Goal: Transaction & Acquisition: Purchase product/service

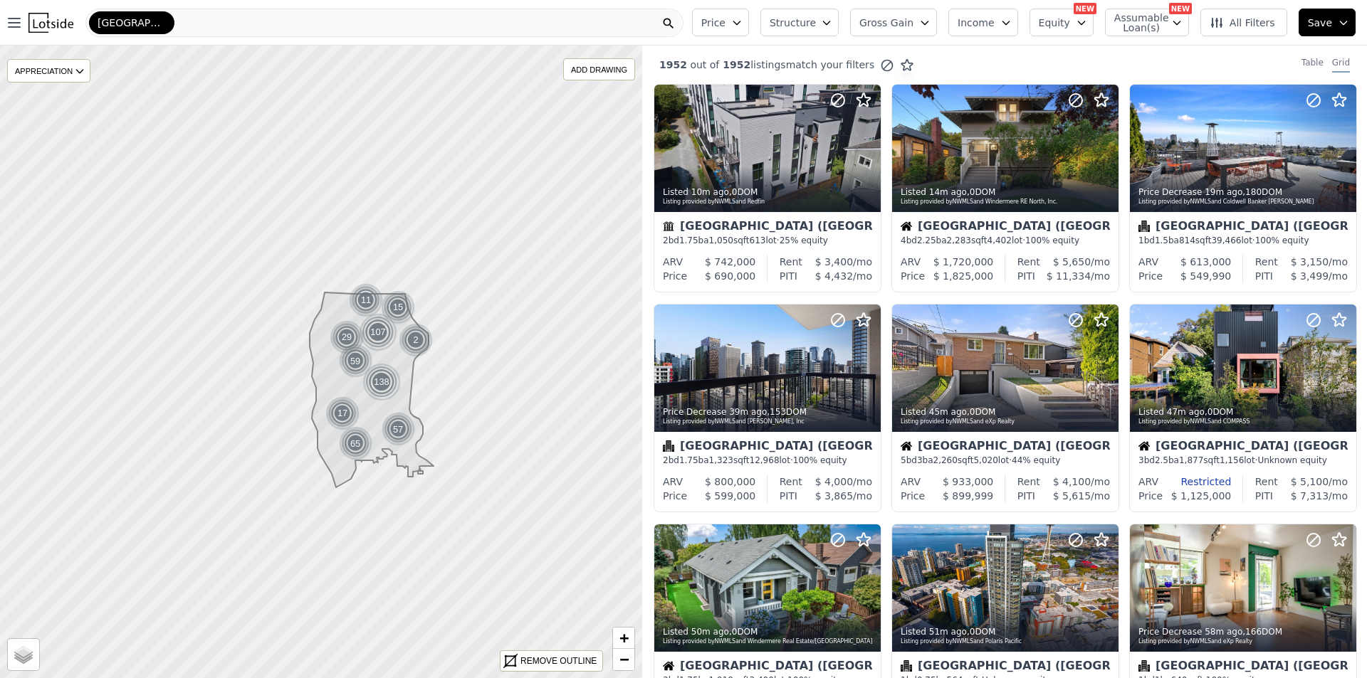
click at [1241, 28] on span "All Filters" at bounding box center [1241, 23] width 65 height 14
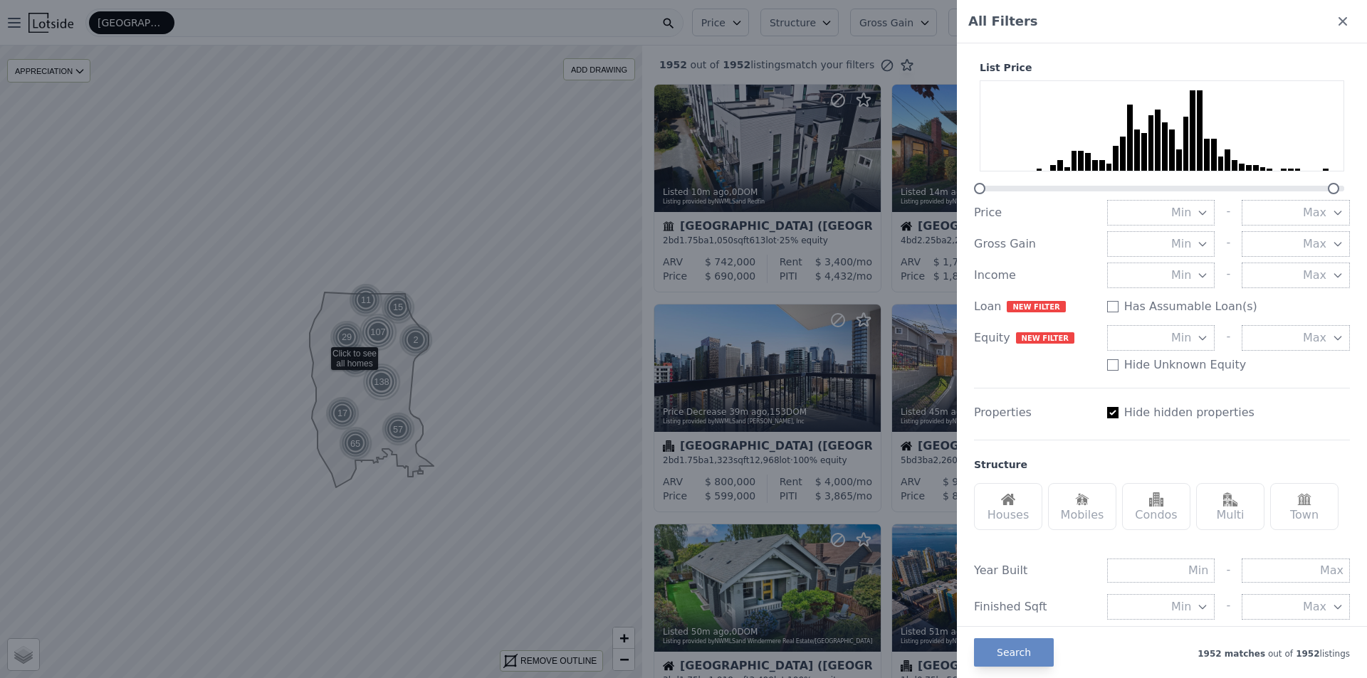
click at [561, 407] on div at bounding box center [683, 339] width 1367 height 678
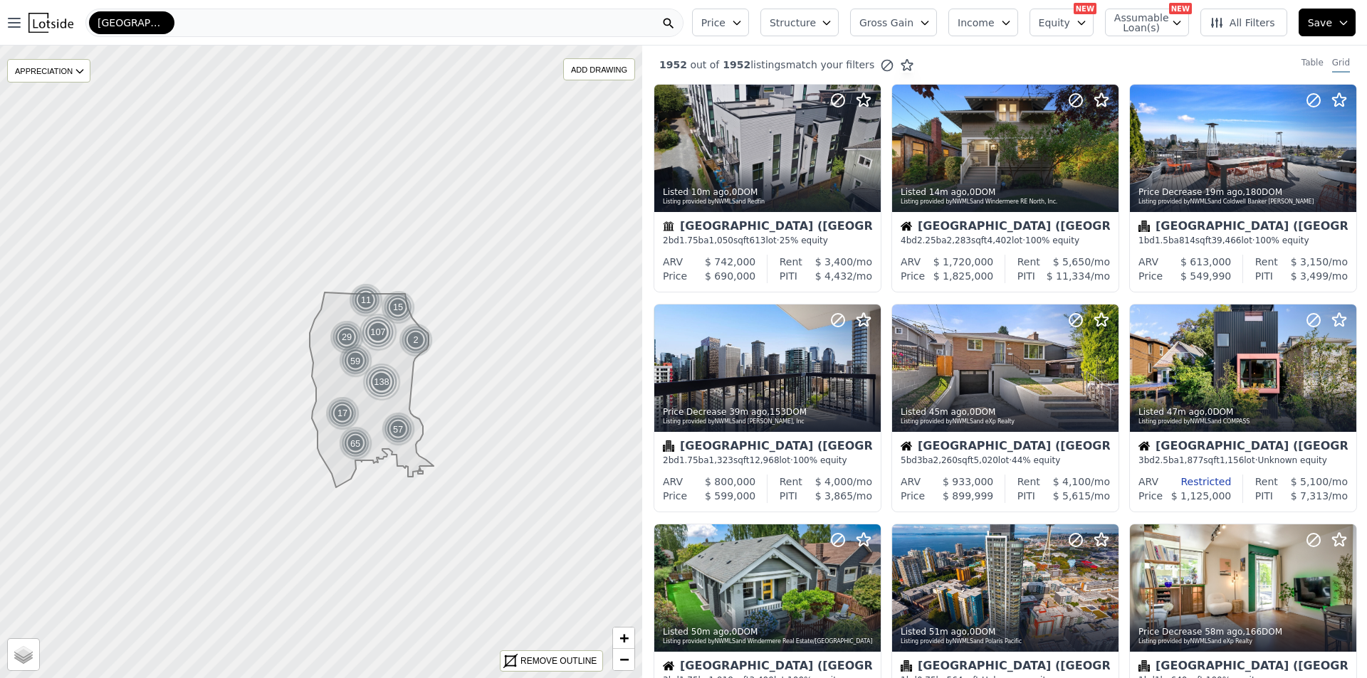
click at [126, 18] on span "[GEOGRAPHIC_DATA]" at bounding box center [132, 23] width 68 height 14
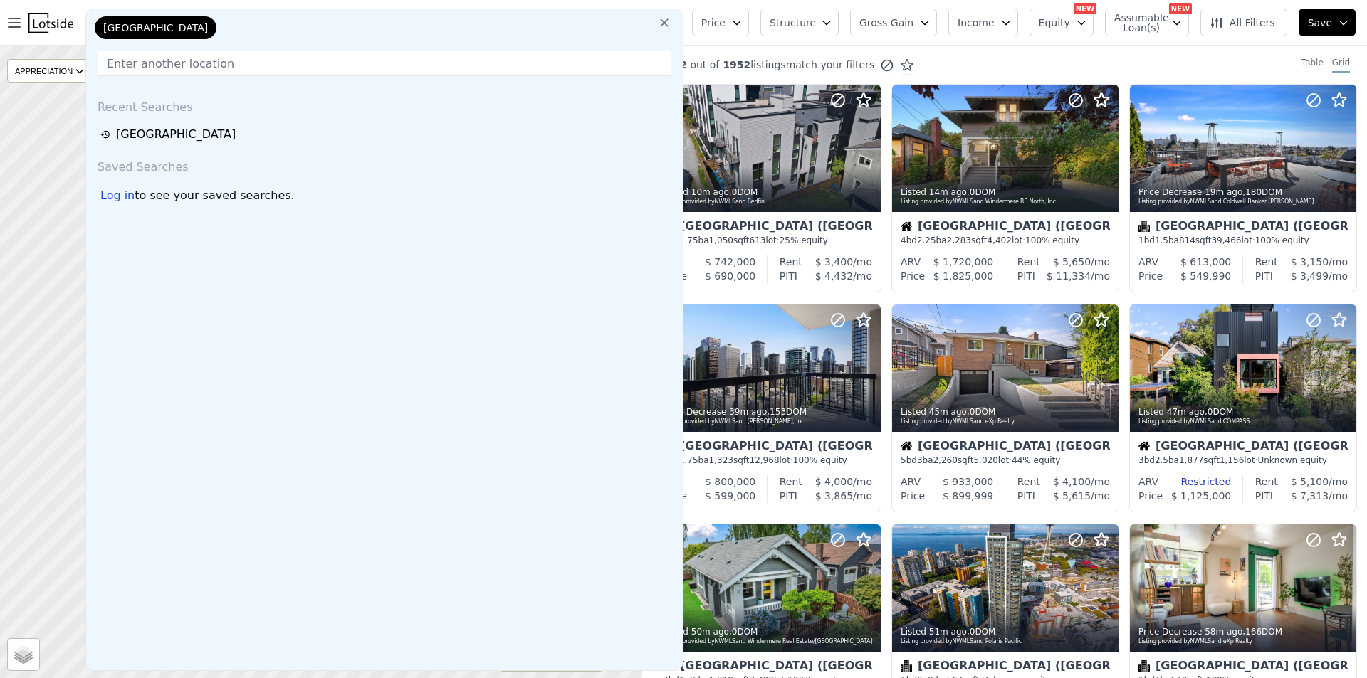
click at [141, 28] on div "[GEOGRAPHIC_DATA]" at bounding box center [156, 27] width 122 height 23
click at [152, 68] on input "text" at bounding box center [385, 64] width 574 height 26
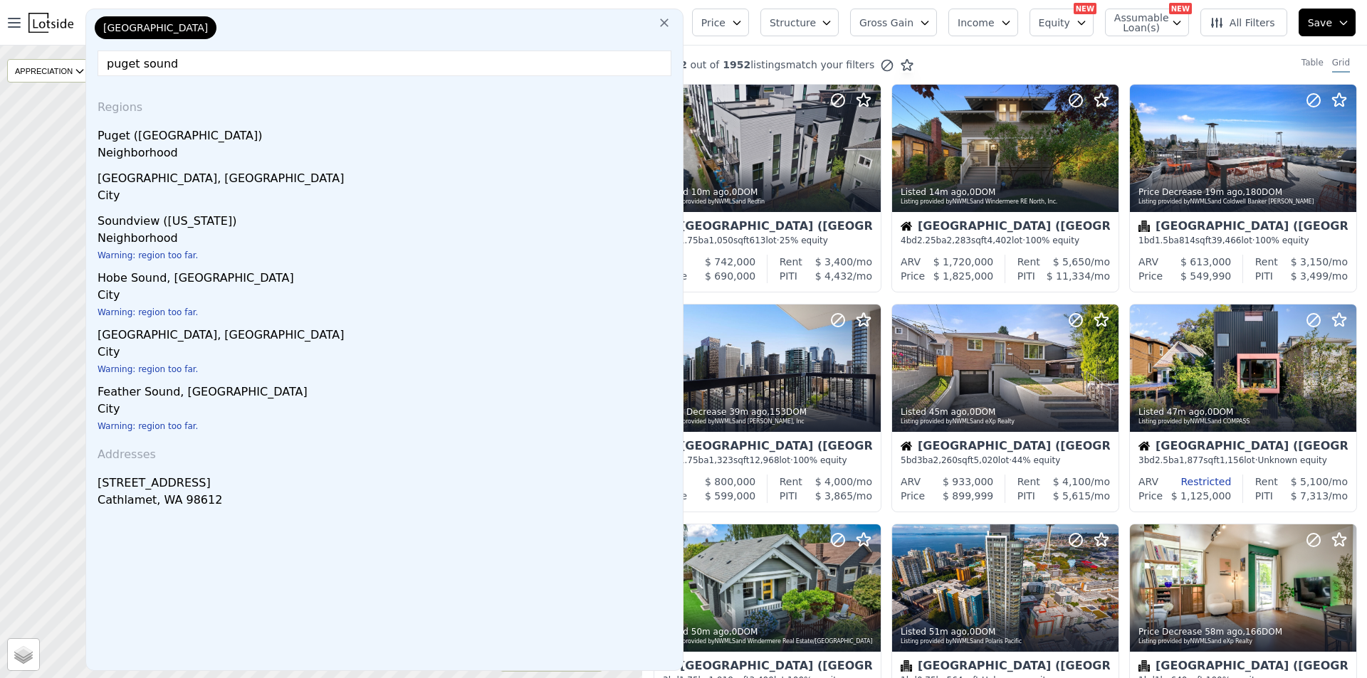
click at [120, 69] on input "puget sound" at bounding box center [385, 64] width 574 height 26
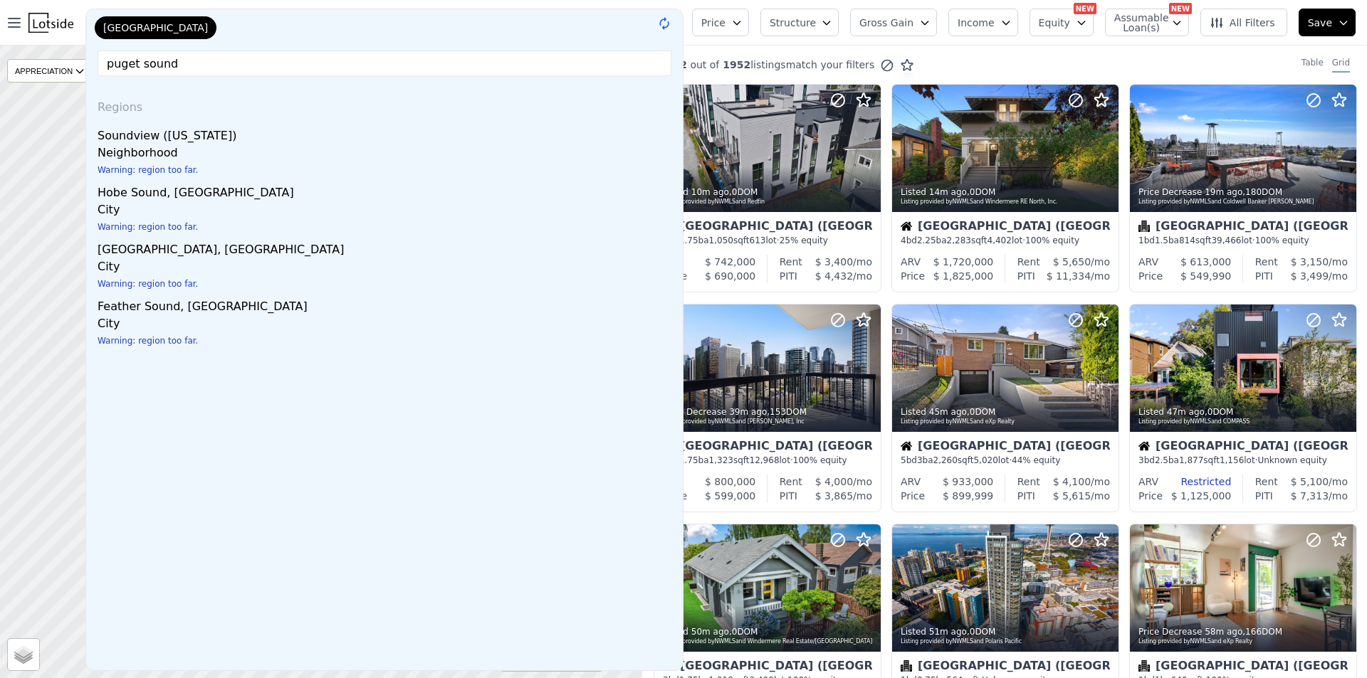
type input "pudget sound"
drag, startPoint x: 243, startPoint y: 54, endPoint x: 73, endPoint y: 61, distance: 170.3
click at [84, 63] on div "Open main menu [GEOGRAPHIC_DATA] [GEOGRAPHIC_DATA] pudget sound Regions [GEOGRA…" at bounding box center [683, 339] width 1367 height 678
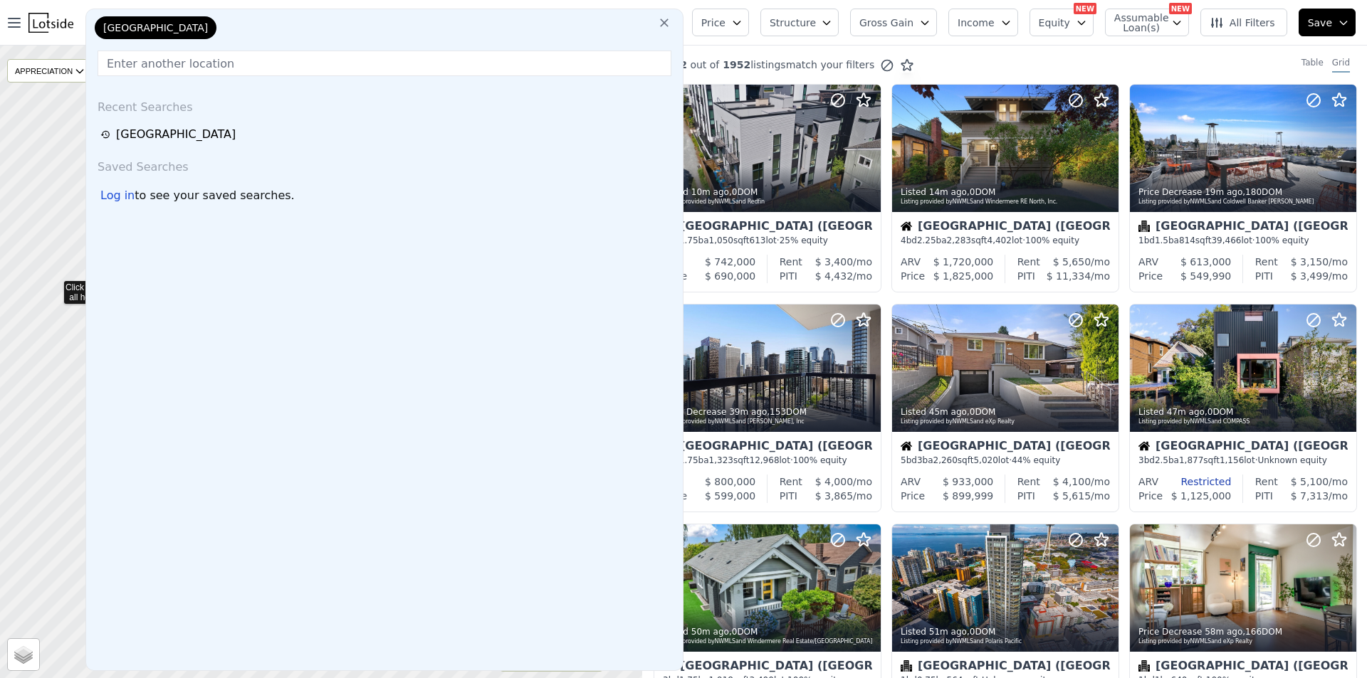
click at [54, 292] on icon at bounding box center [321, 362] width 775 height 764
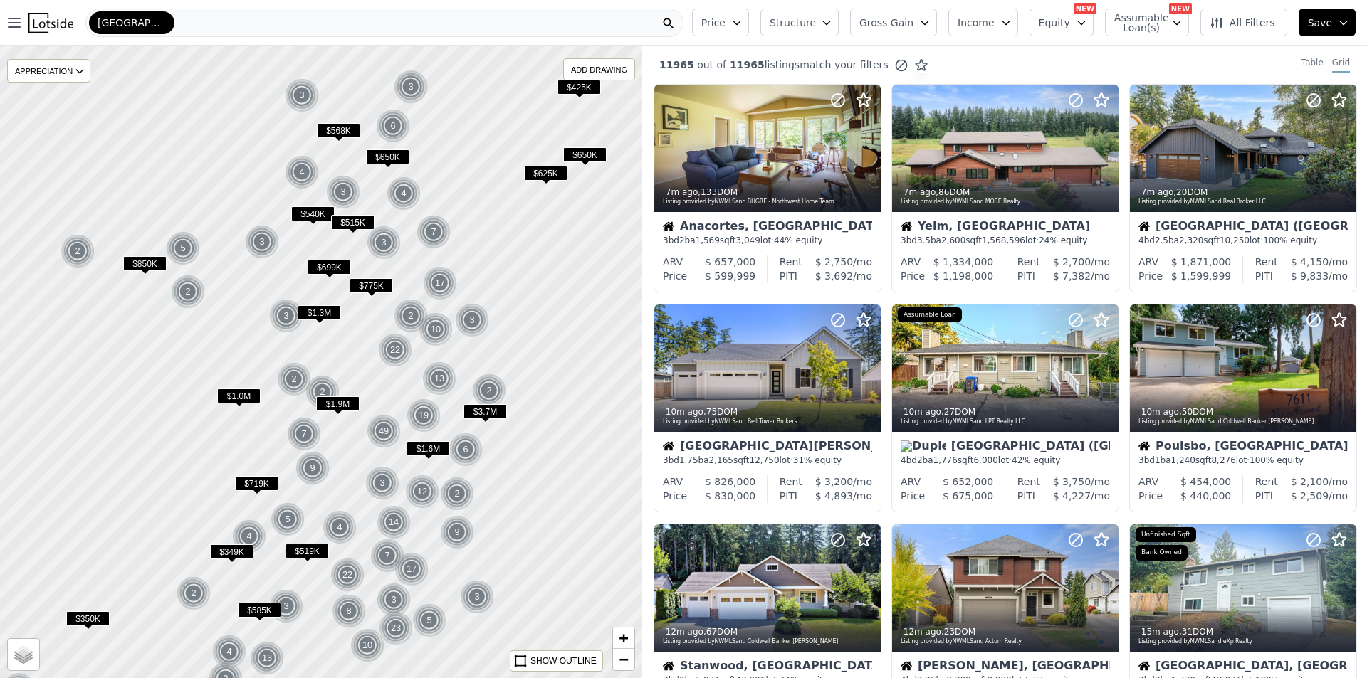
drag, startPoint x: 477, startPoint y: 479, endPoint x: 517, endPoint y: 458, distance: 45.2
click at [551, 433] on div at bounding box center [321, 362] width 770 height 760
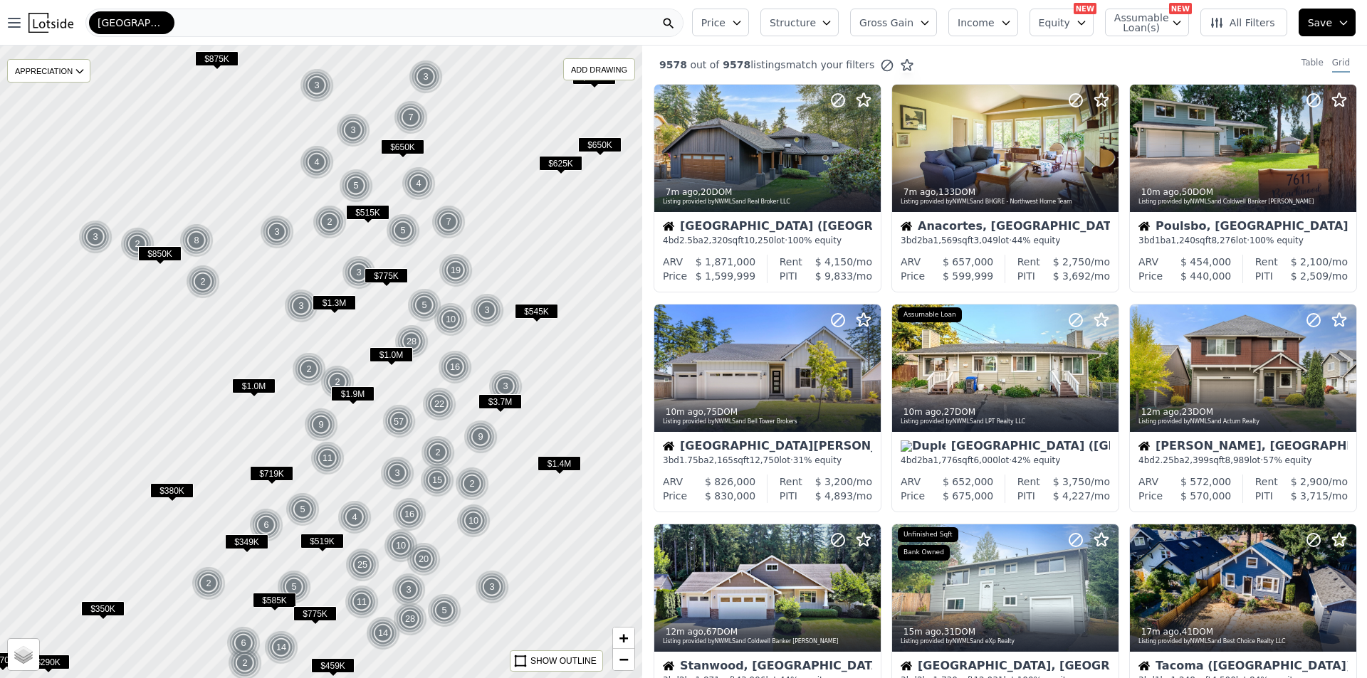
click at [1217, 26] on icon at bounding box center [1216, 23] width 14 height 14
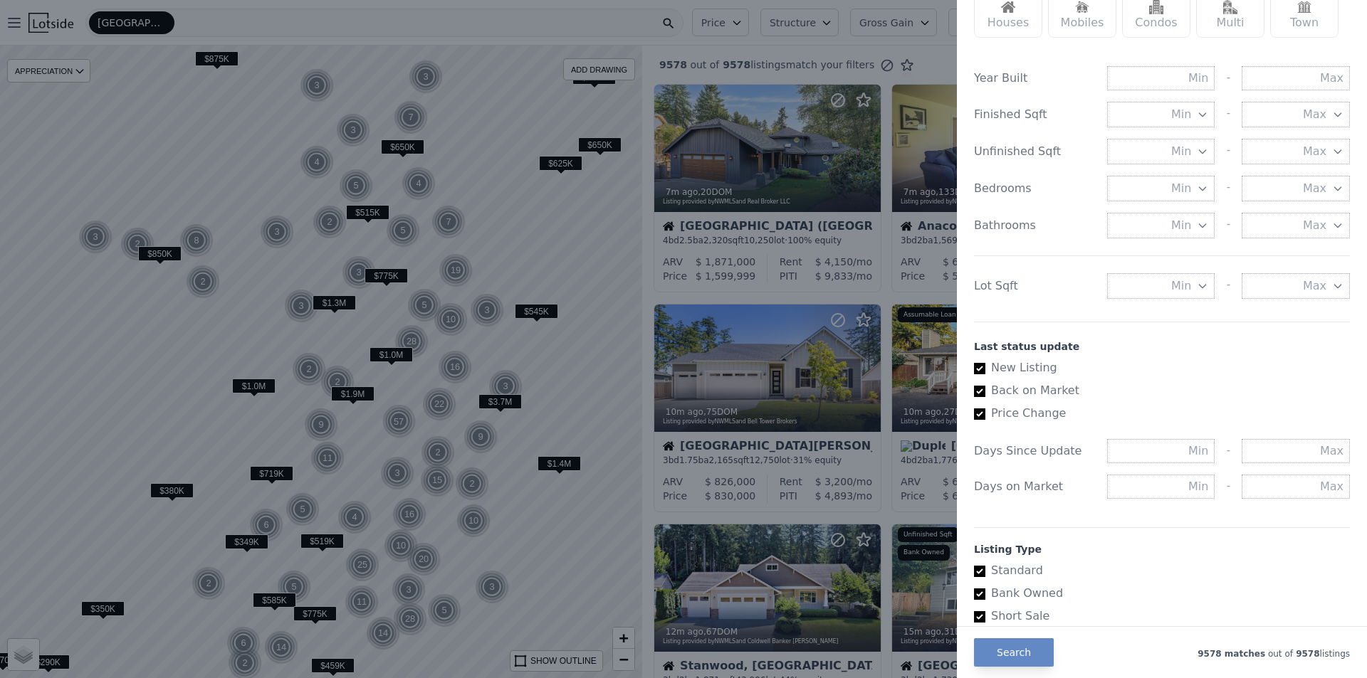
scroll to position [498, 0]
click at [1032, 363] on label "New Listing" at bounding box center [1156, 362] width 364 height 17
click at [985, 363] on input "New Listing" at bounding box center [979, 362] width 11 height 11
checkbox input "false"
click at [1146, 481] on input "text" at bounding box center [1161, 481] width 108 height 24
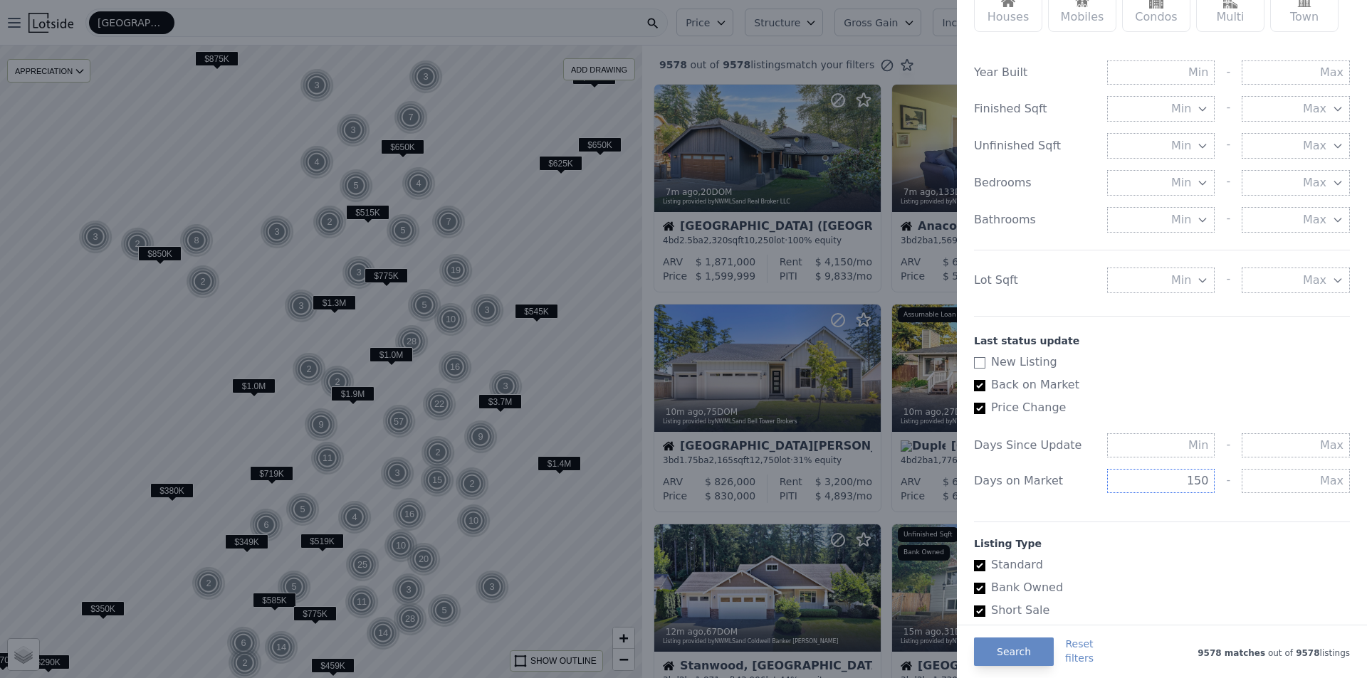
type input "150"
click at [1228, 377] on label "Back on Market" at bounding box center [1156, 385] width 364 height 17
click at [985, 380] on input "Back on Market" at bounding box center [979, 385] width 11 height 11
checkbox input "false"
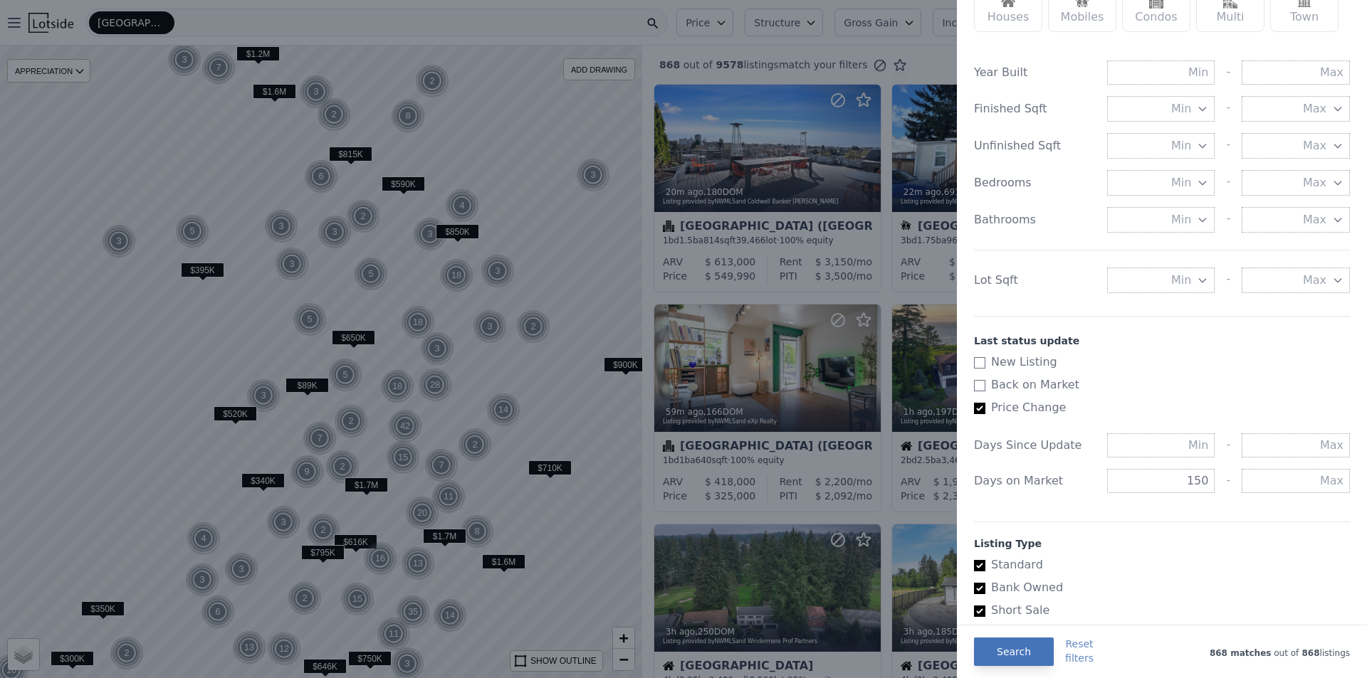
click at [1021, 649] on button "Search" at bounding box center [1014, 652] width 80 height 28
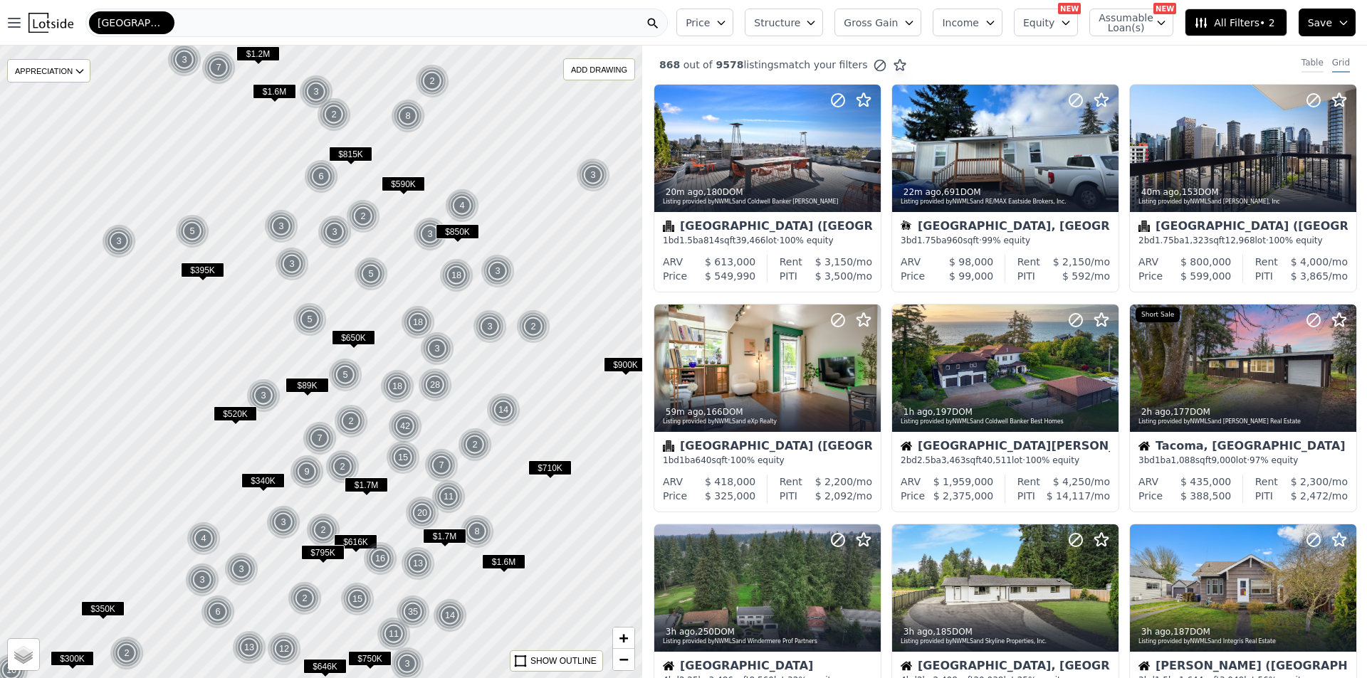
click at [1304, 59] on div "Table" at bounding box center [1312, 65] width 22 height 16
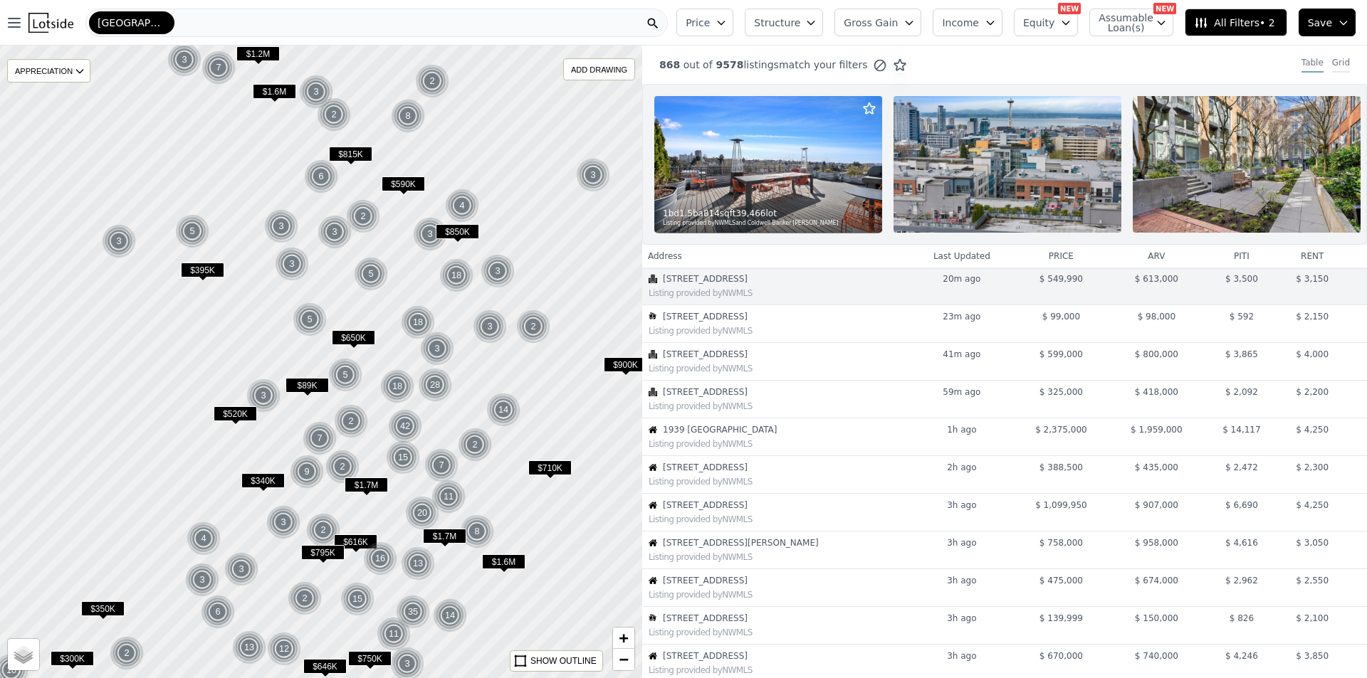
click at [1332, 69] on div "Grid" at bounding box center [1341, 65] width 18 height 16
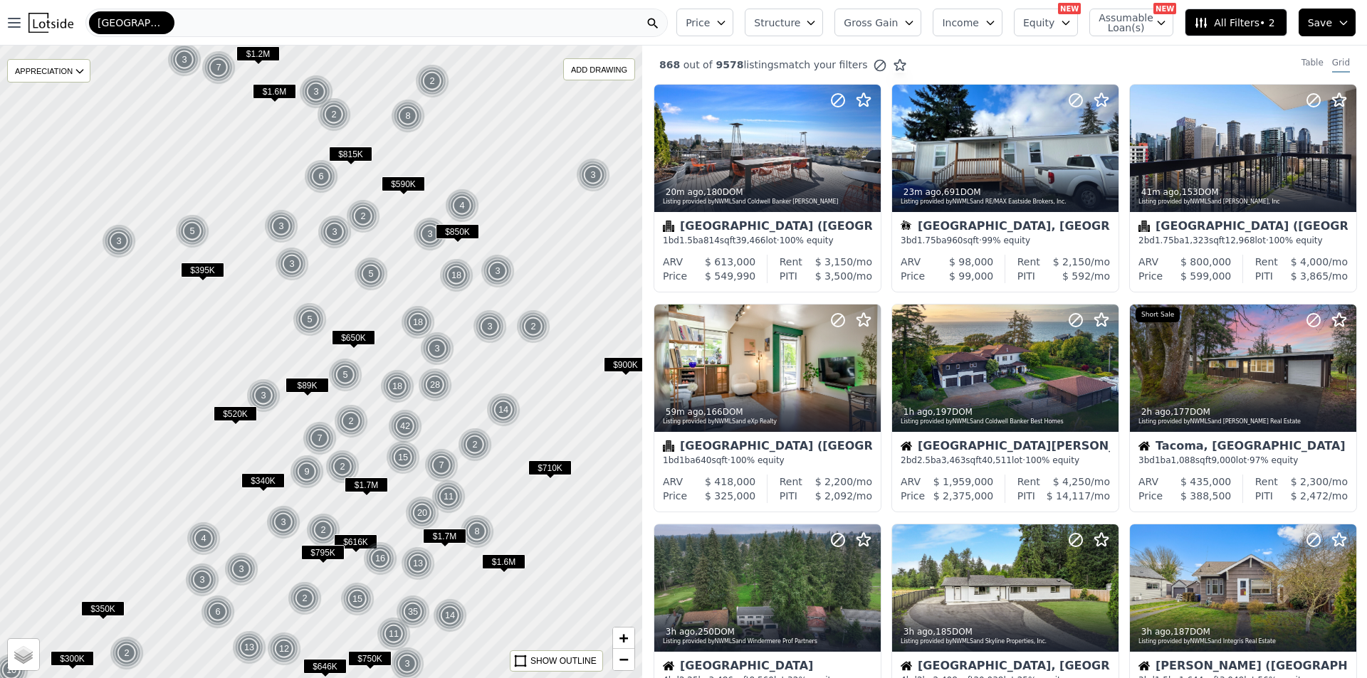
click at [1224, 30] on button "All Filters • 2" at bounding box center [1236, 23] width 102 height 28
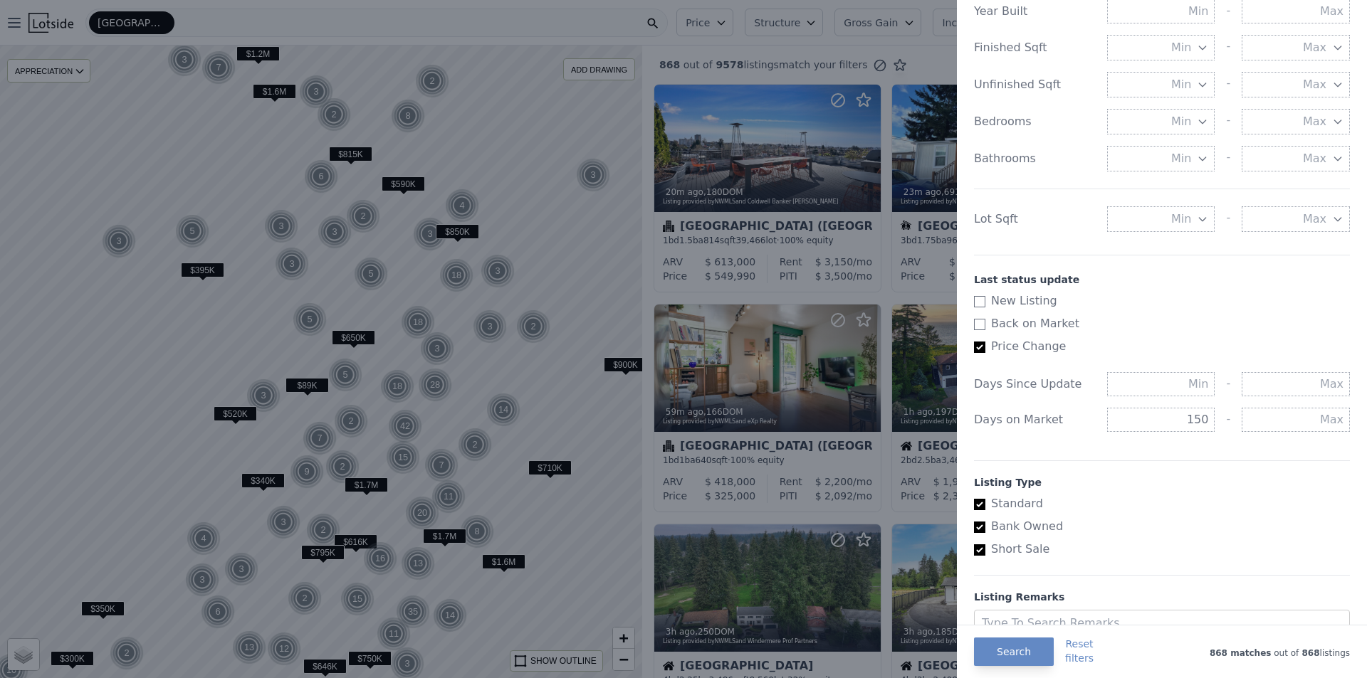
scroll to position [621, 0]
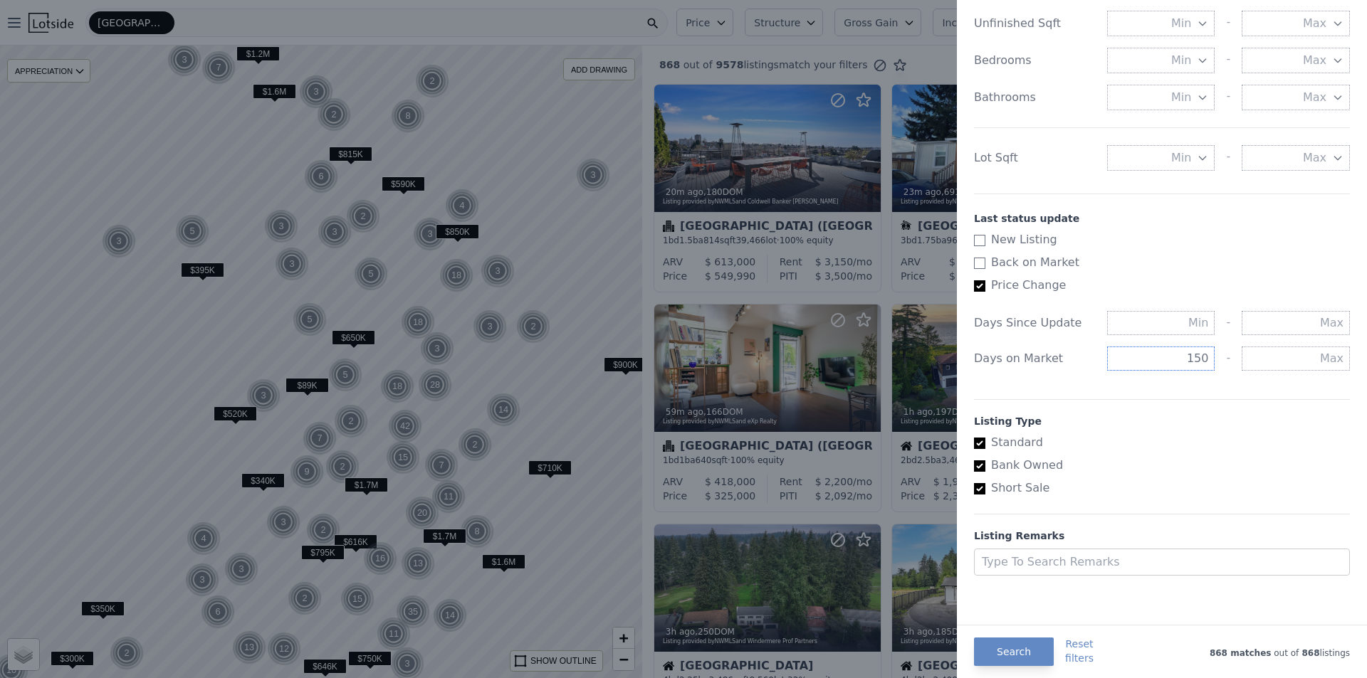
drag, startPoint x: 1176, startPoint y: 362, endPoint x: 1222, endPoint y: 360, distance: 46.3
click at [1222, 360] on div "150 -" at bounding box center [1228, 359] width 243 height 24
type input "200"
click at [1208, 269] on label "Back on Market" at bounding box center [1156, 262] width 364 height 17
click at [985, 269] on input "Back on Market" at bounding box center [979, 263] width 11 height 11
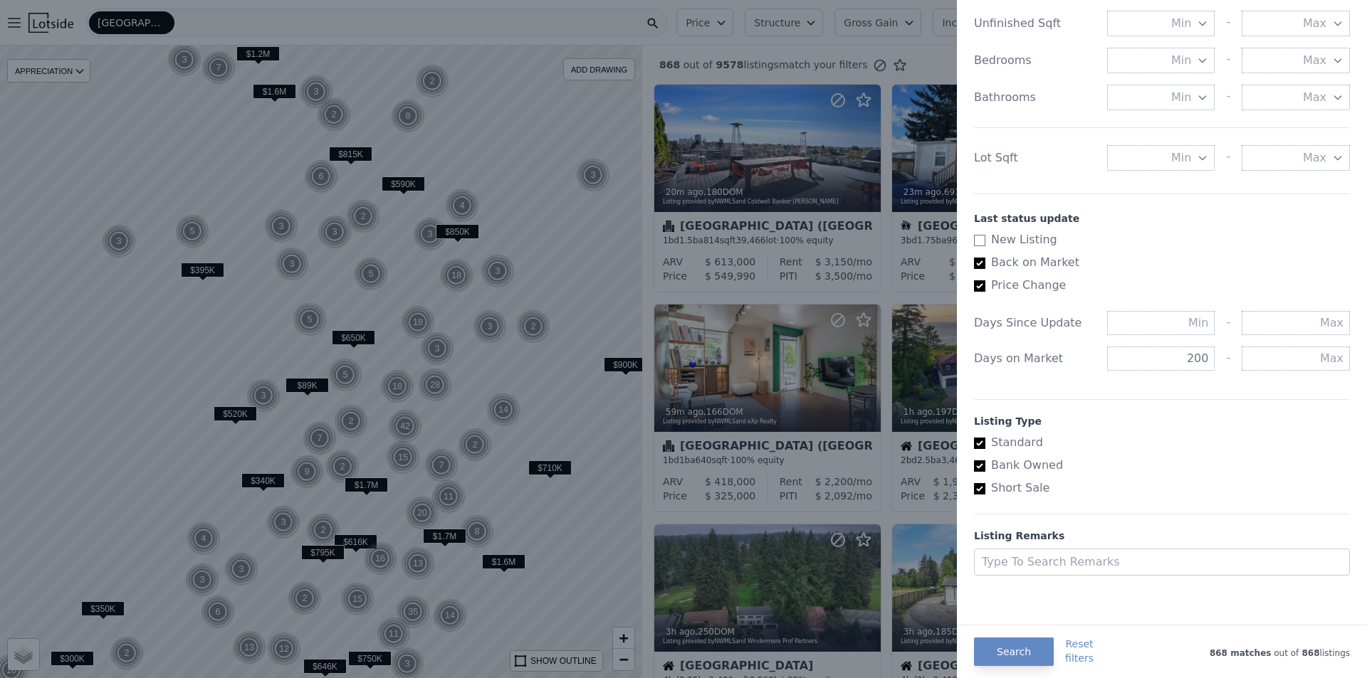
checkbox input "false"
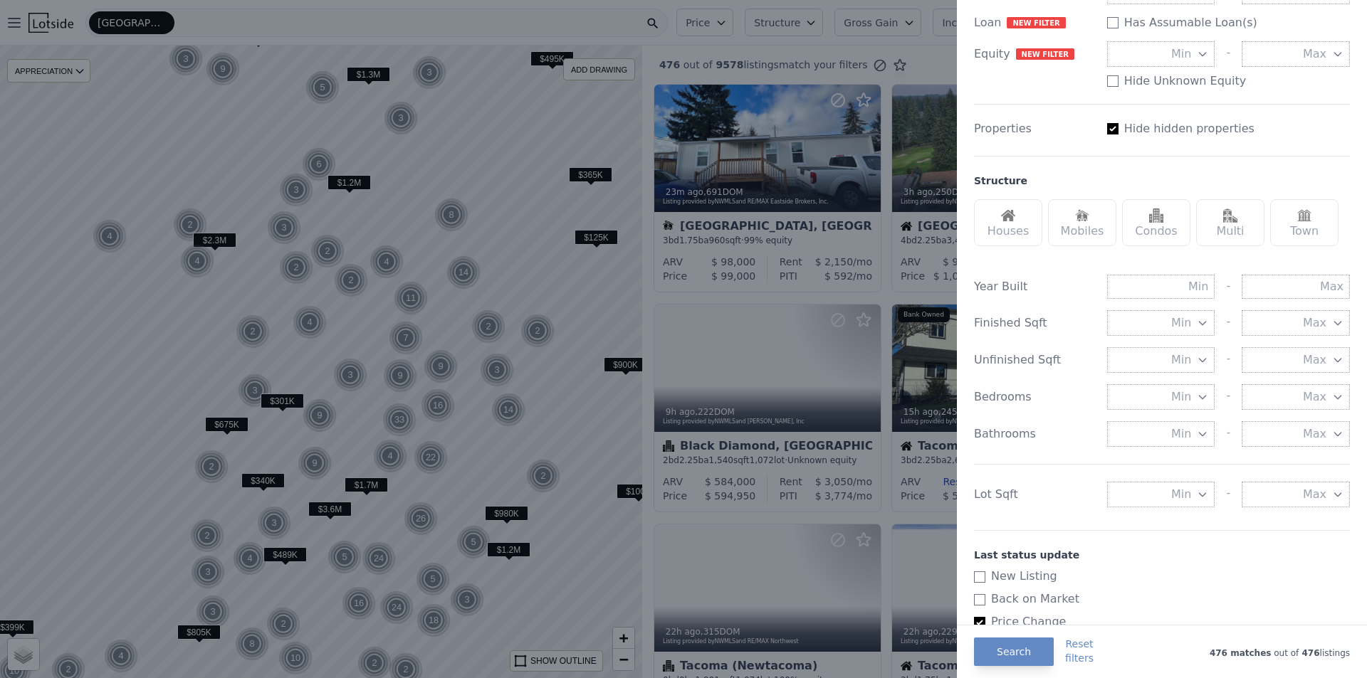
scroll to position [122, 0]
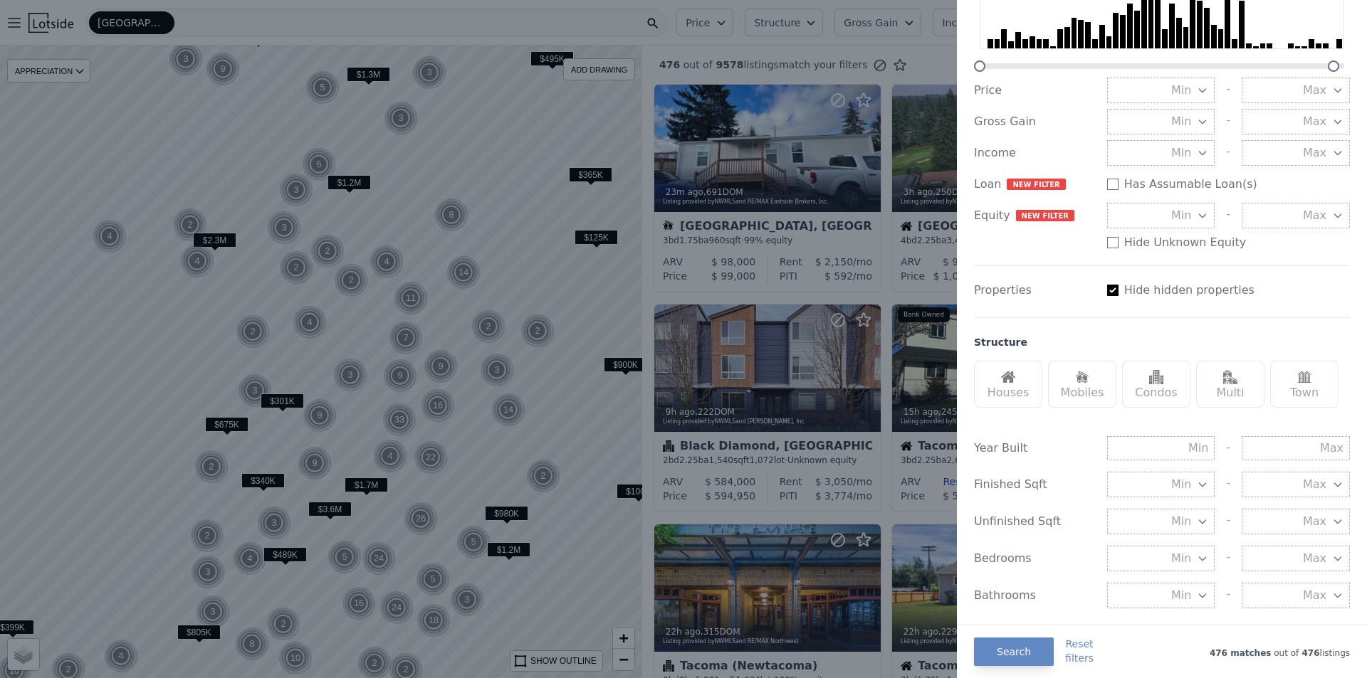
click at [1019, 384] on div "Houses" at bounding box center [1008, 384] width 68 height 47
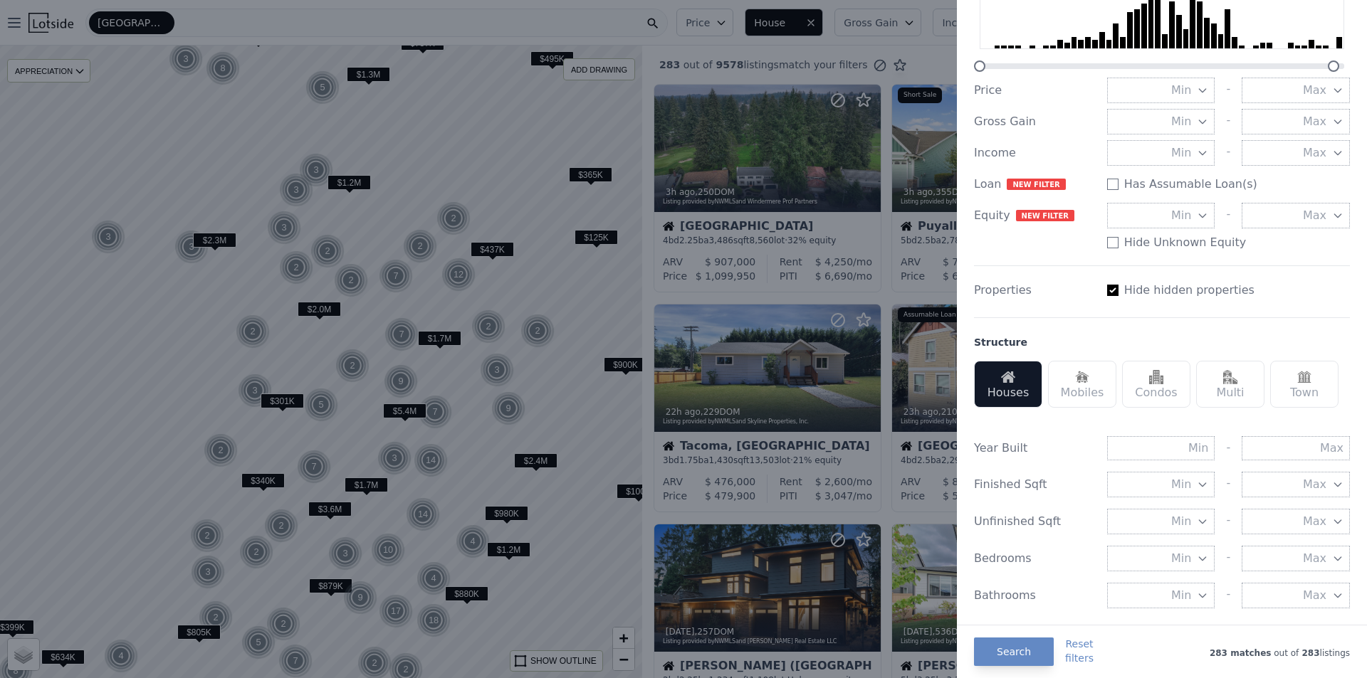
click at [899, 298] on div at bounding box center [683, 339] width 1367 height 678
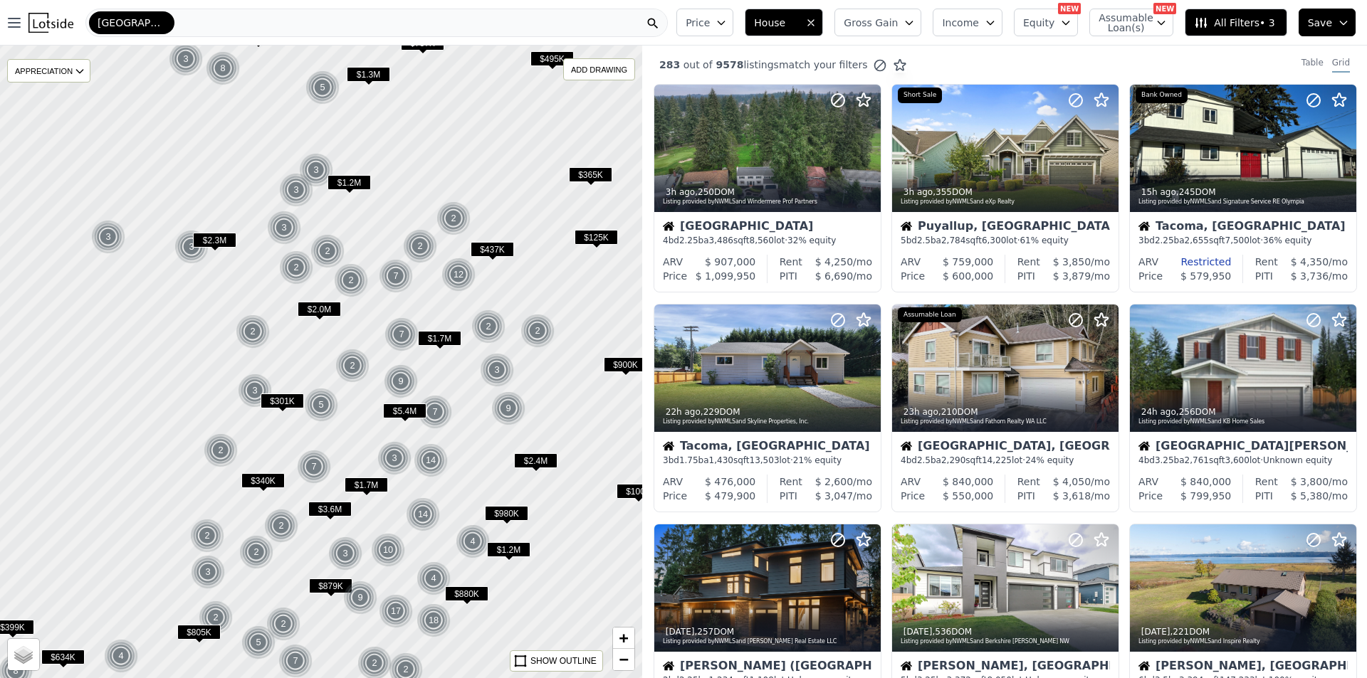
click at [1252, 32] on button "All Filters • 3" at bounding box center [1236, 23] width 102 height 28
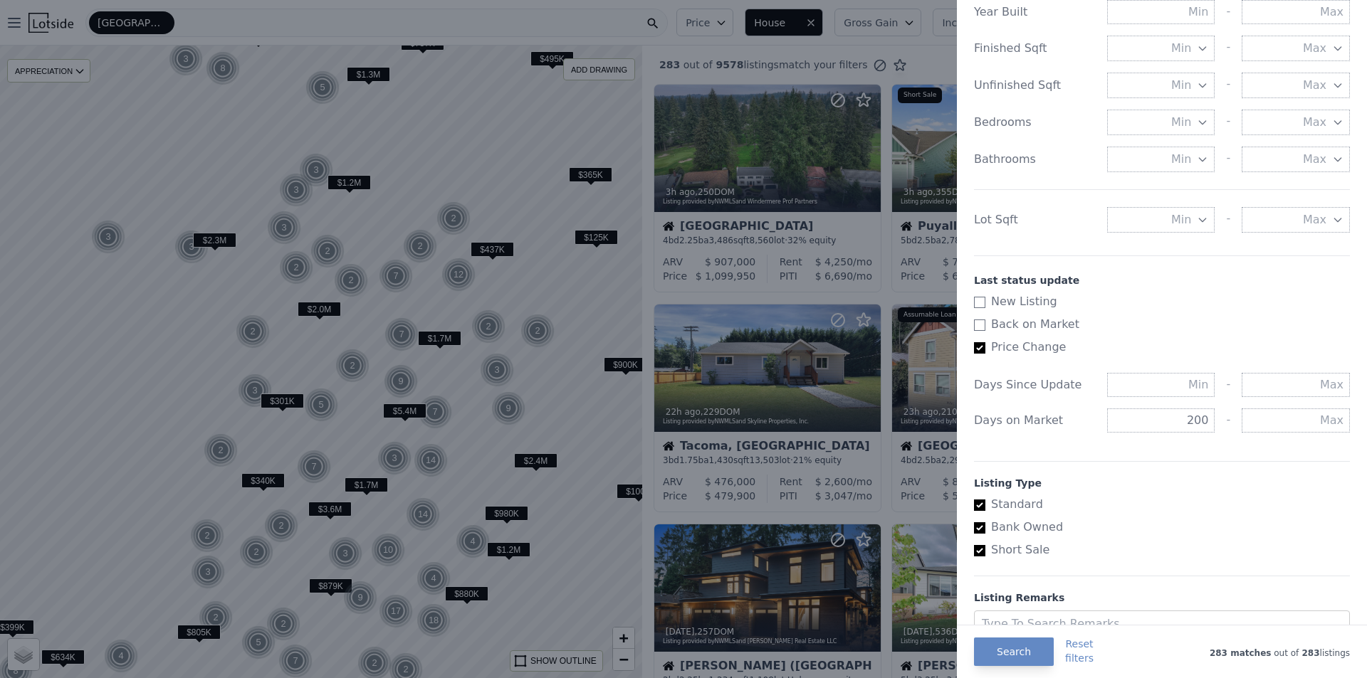
scroll to position [621, 0]
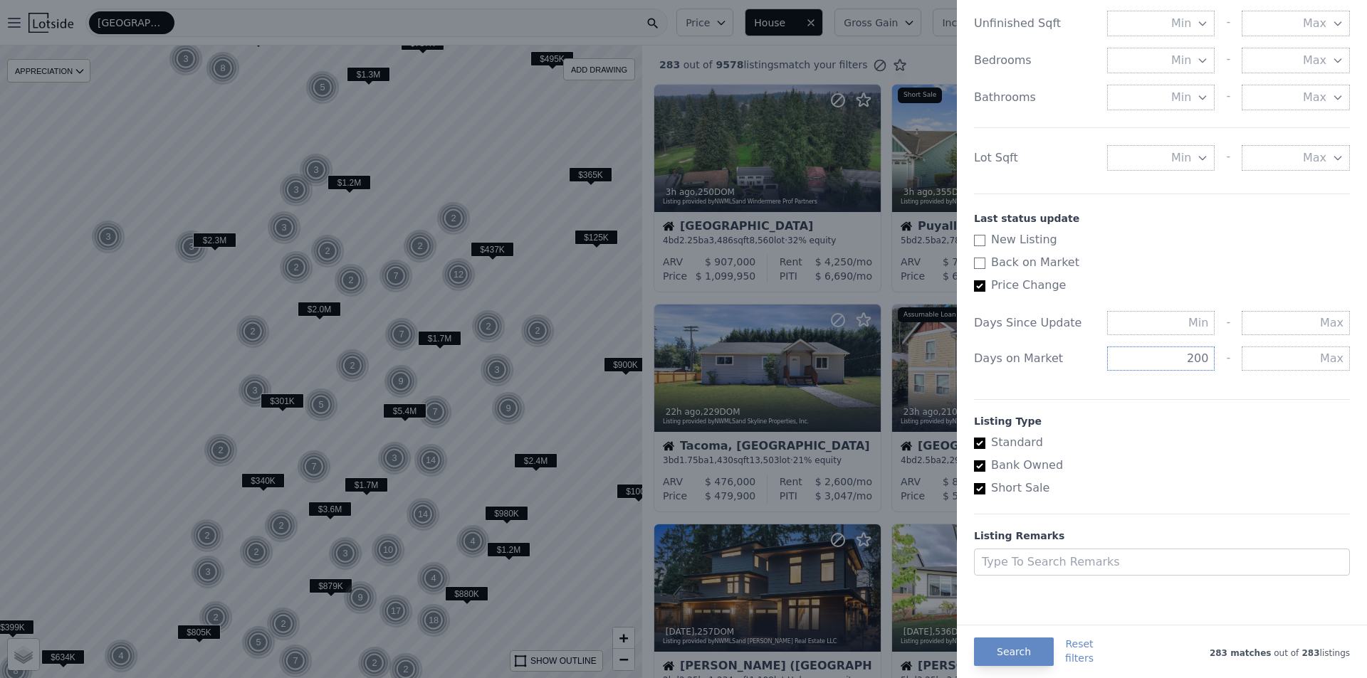
drag, startPoint x: 1177, startPoint y: 354, endPoint x: 1213, endPoint y: 359, distance: 35.9
click at [1213, 359] on div "200 -" at bounding box center [1228, 359] width 243 height 24
type input "300"
click at [1143, 491] on label "Short Sale" at bounding box center [1156, 488] width 364 height 17
click at [985, 491] on input "Short Sale" at bounding box center [979, 488] width 11 height 11
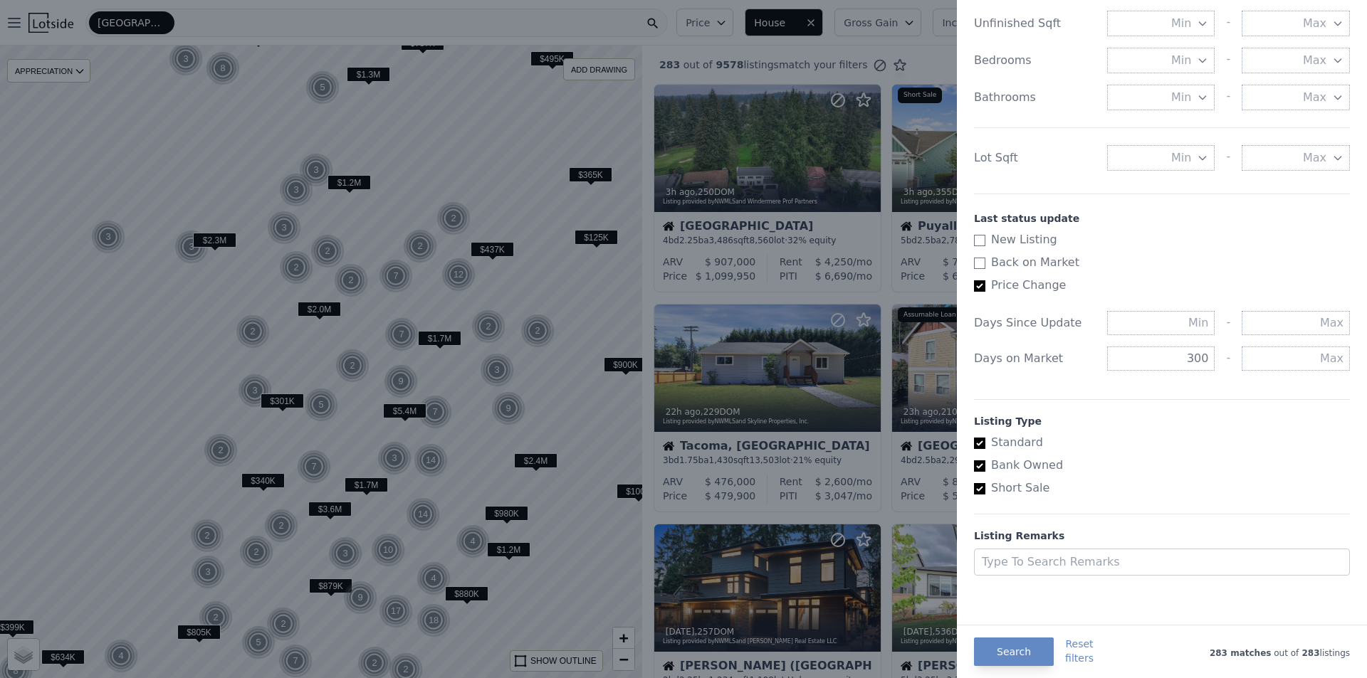
checkbox input "false"
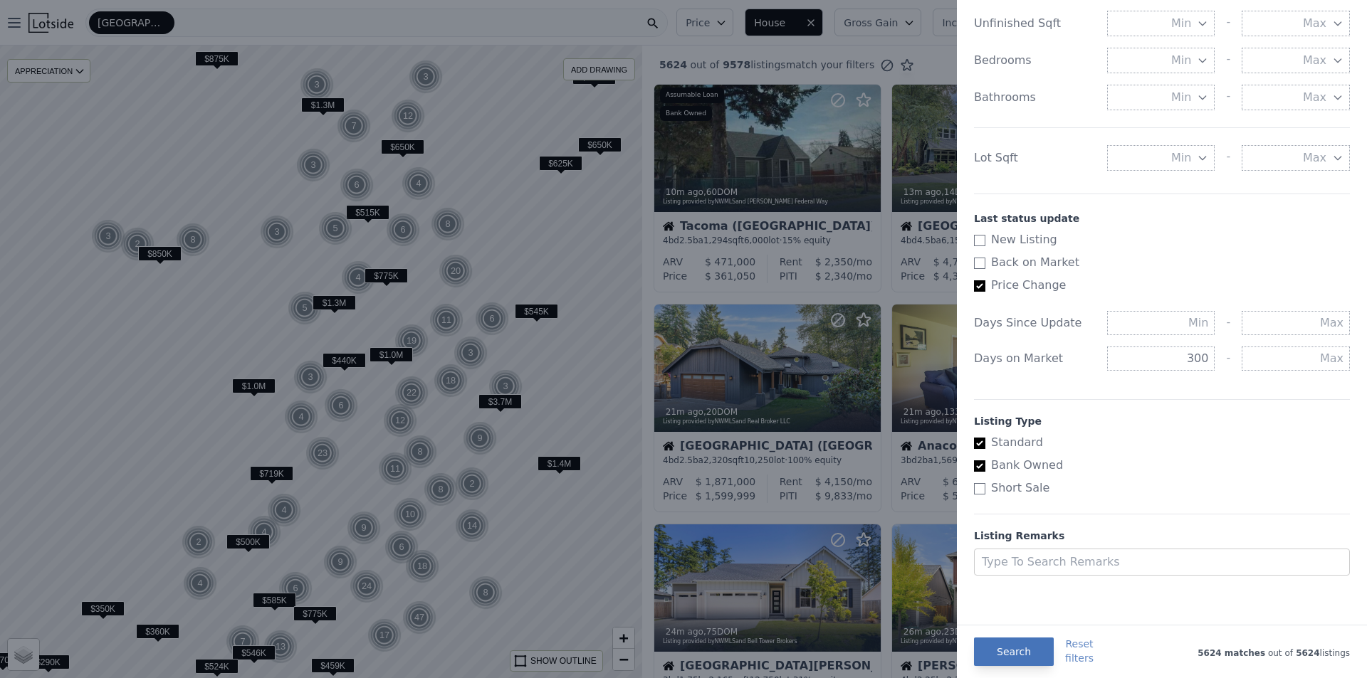
click at [1000, 646] on button "Search" at bounding box center [1014, 652] width 80 height 28
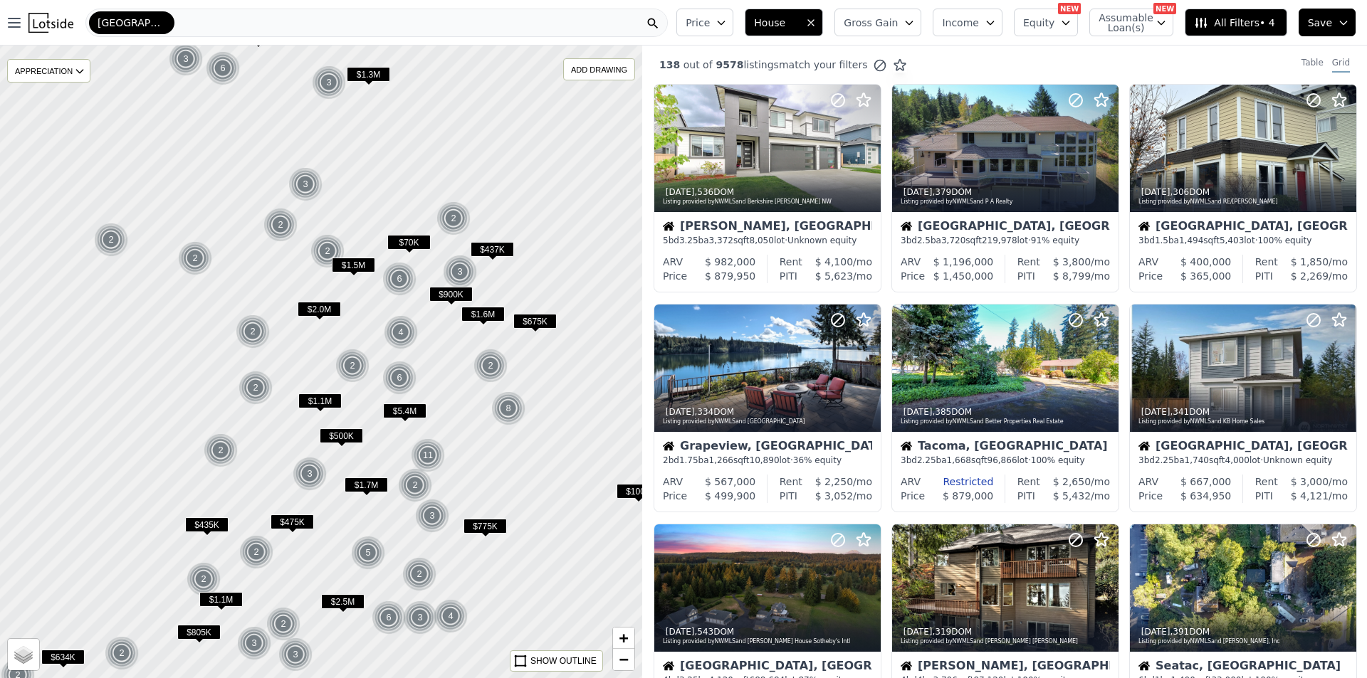
click at [1117, 21] on span "Assumable Loan(s)" at bounding box center [1121, 23] width 46 height 20
click at [1203, 21] on icon at bounding box center [1201, 23] width 14 height 14
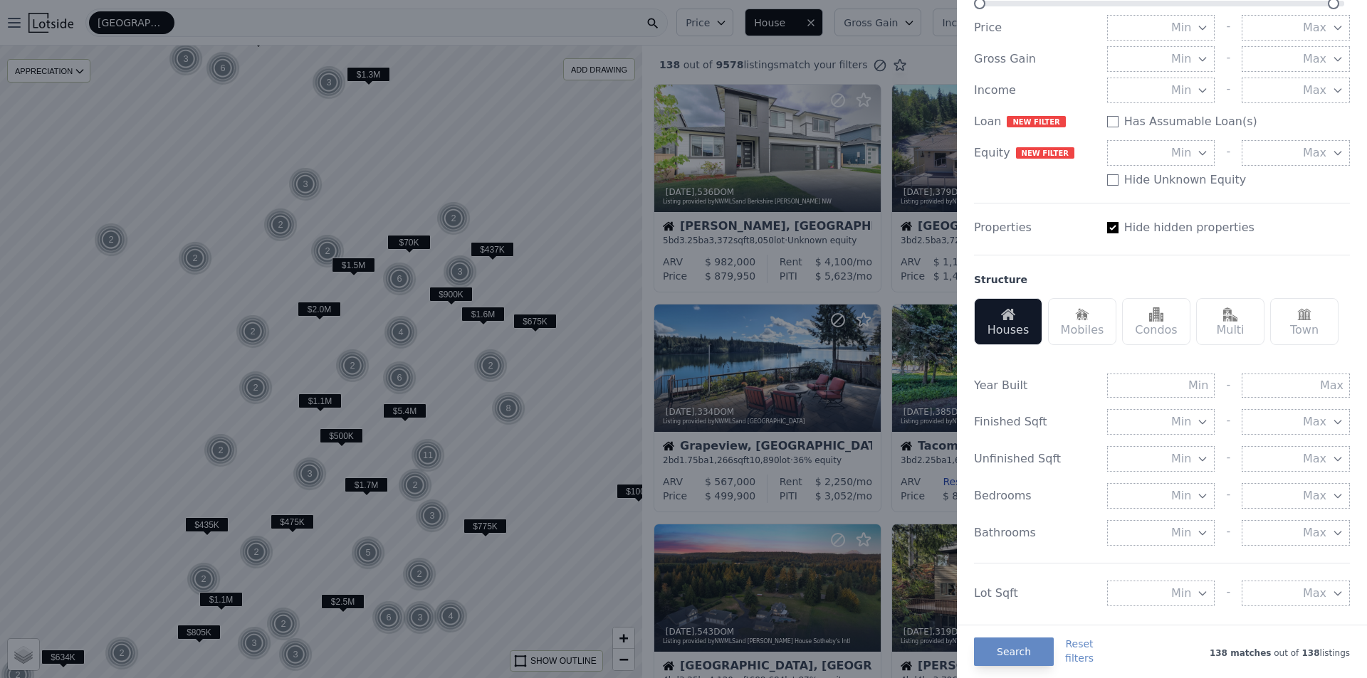
scroll to position [214, 0]
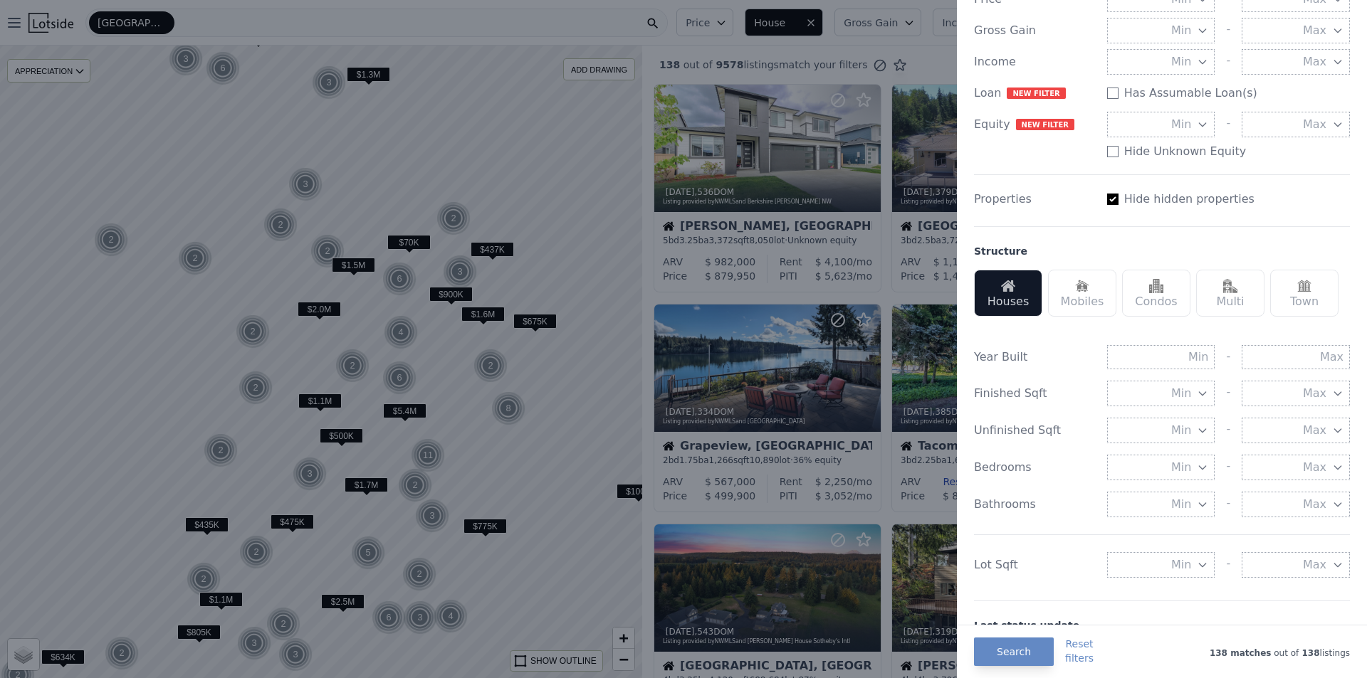
click at [1150, 372] on div "Year Built - Finished Sqft Min - Max Unfinished Sqft Min - Max Bedrooms Min - M…" at bounding box center [1162, 458] width 376 height 261
click at [1152, 357] on input "text" at bounding box center [1161, 357] width 108 height 24
click at [1243, 355] on input "text" at bounding box center [1296, 357] width 108 height 24
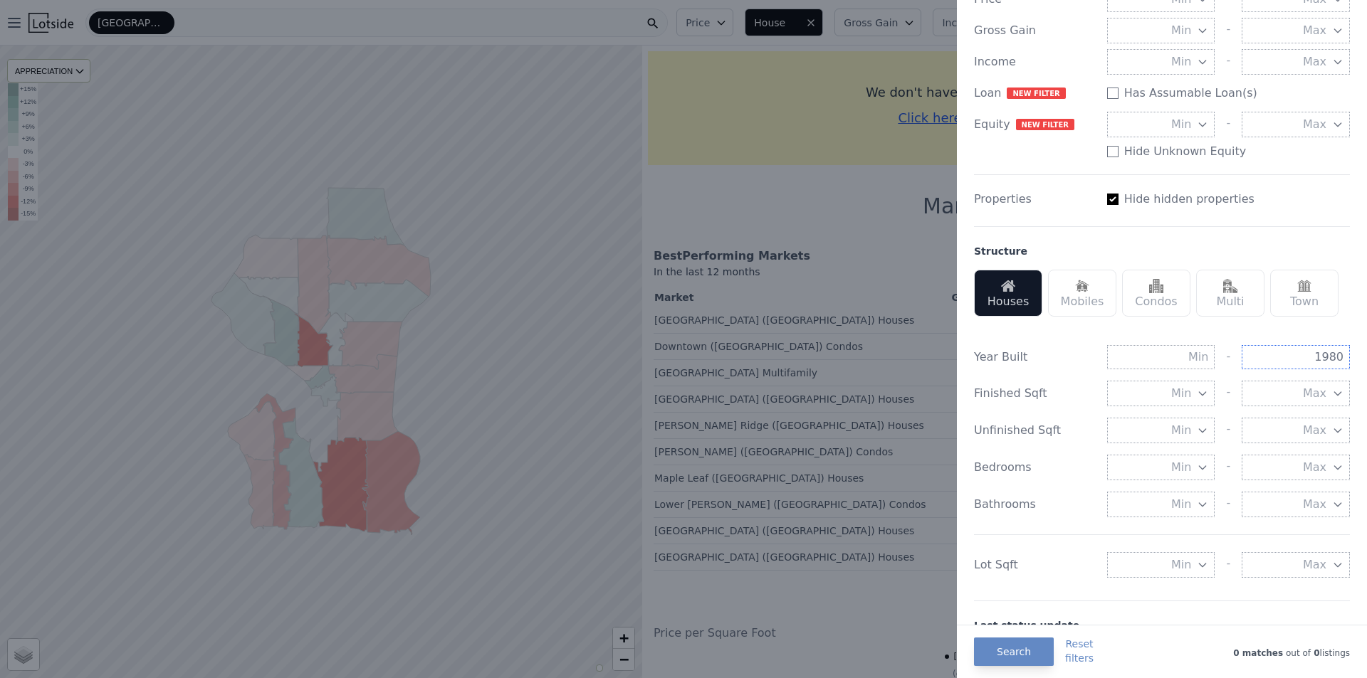
drag, startPoint x: 1323, startPoint y: 357, endPoint x: 1366, endPoint y: 360, distance: 43.6
click at [1366, 360] on div "All Filters List Price Price Min - [PERSON_NAME] Gain Min - Max Income Min - Ma…" at bounding box center [1162, 339] width 410 height 678
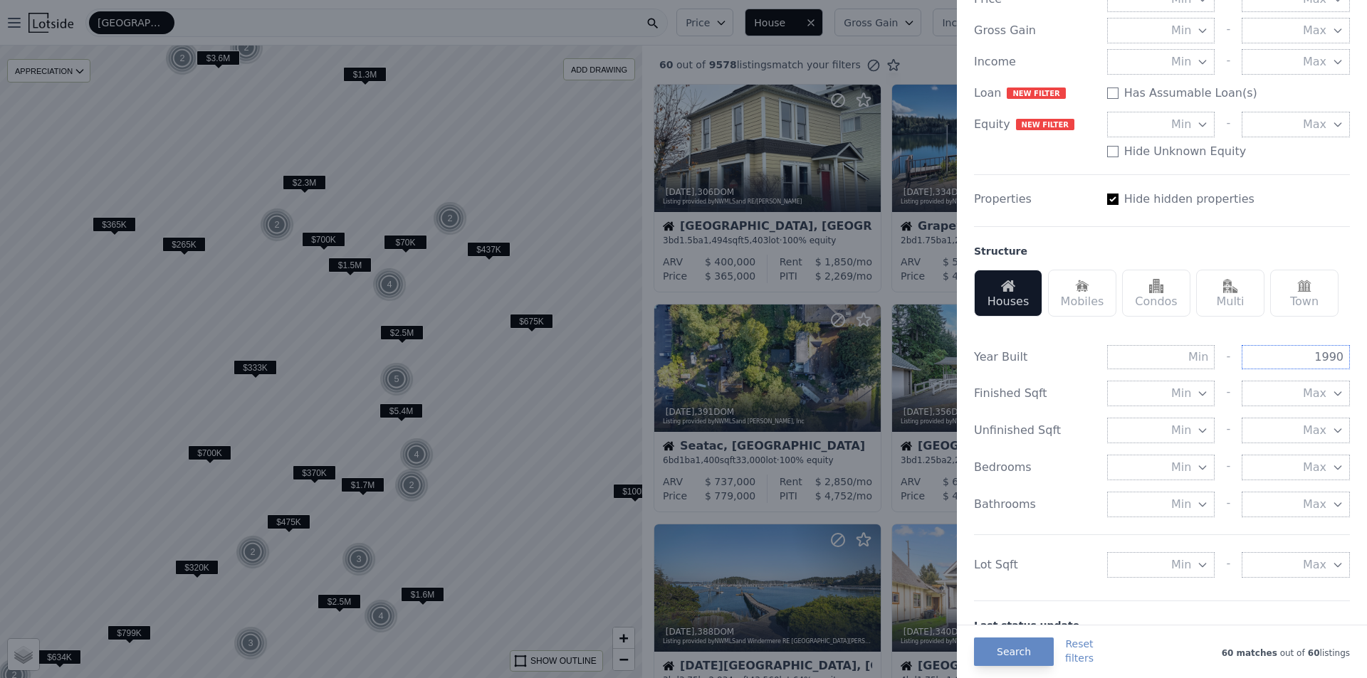
type input "1990"
click at [1069, 360] on div "Year Built" at bounding box center [1035, 357] width 122 height 17
click at [881, 297] on div at bounding box center [683, 339] width 1367 height 678
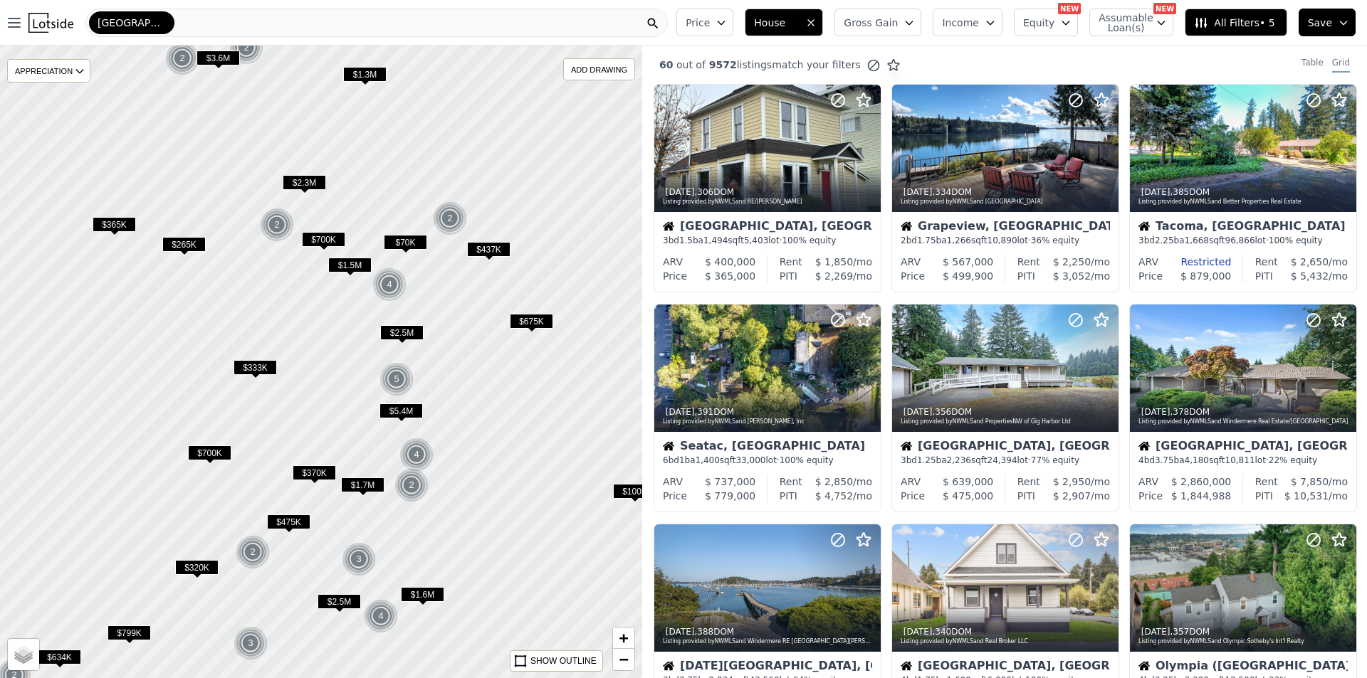
click at [1261, 2] on div "Price House Gross Gain Income Equity NEW Assumable Loan(s) NEW All Filters • 5 …" at bounding box center [1019, 23] width 696 height 46
click at [1261, 19] on span "All Filters • 5" at bounding box center [1234, 23] width 80 height 14
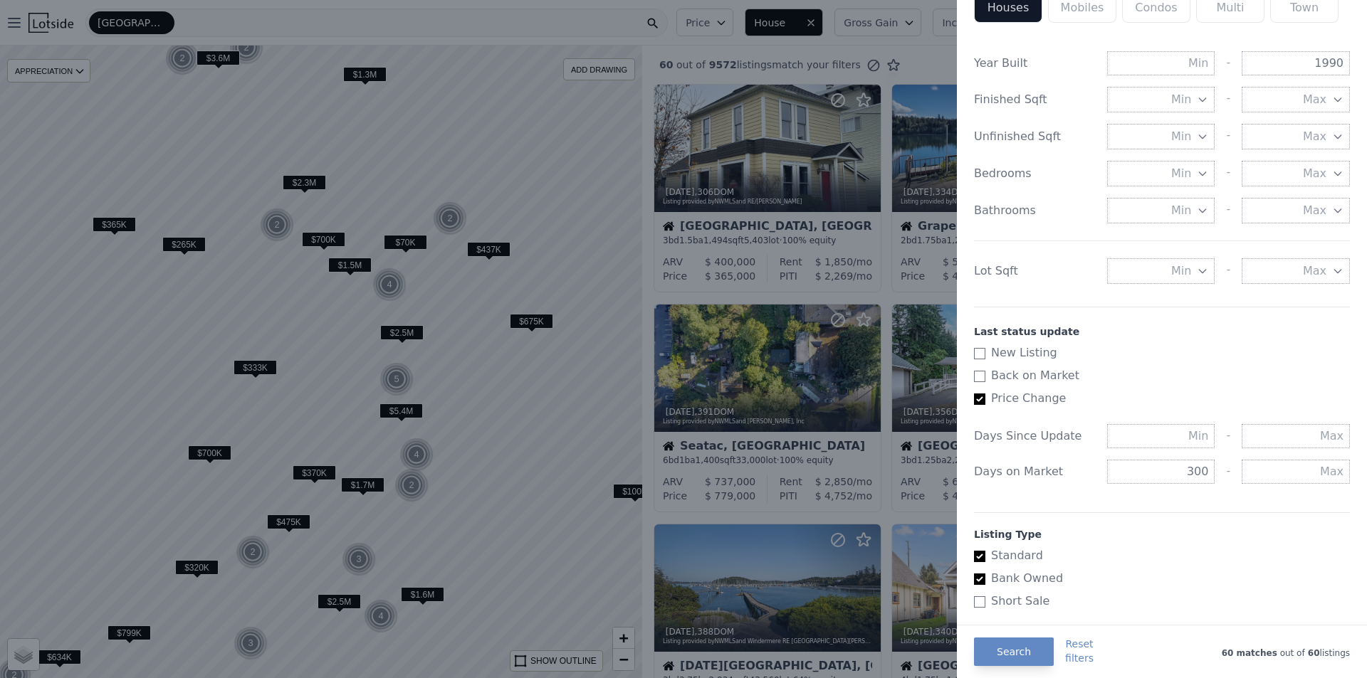
scroll to position [570, 0]
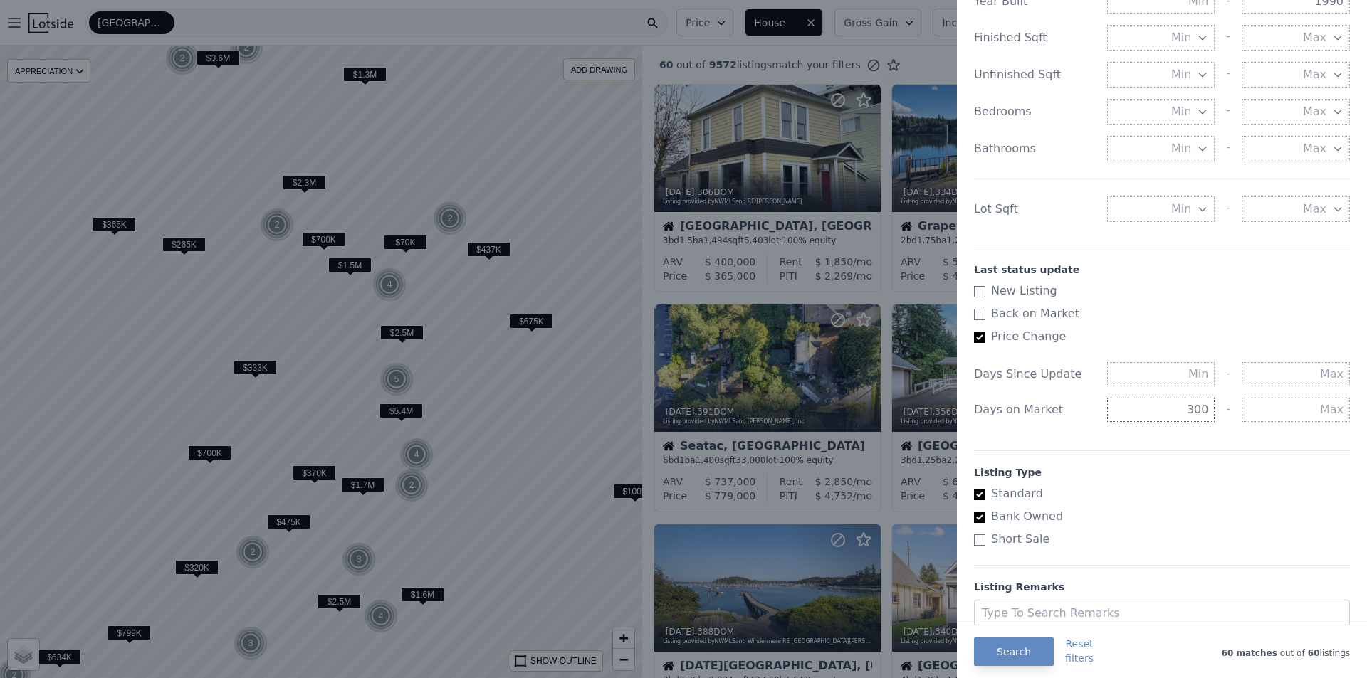
drag, startPoint x: 1163, startPoint y: 421, endPoint x: 1274, endPoint y: 418, distance: 111.1
click at [1269, 418] on div "300 -" at bounding box center [1228, 410] width 243 height 24
type input "180"
click at [1231, 332] on label "Price Change" at bounding box center [1156, 336] width 364 height 17
click at [985, 332] on input "Price Change" at bounding box center [979, 337] width 11 height 11
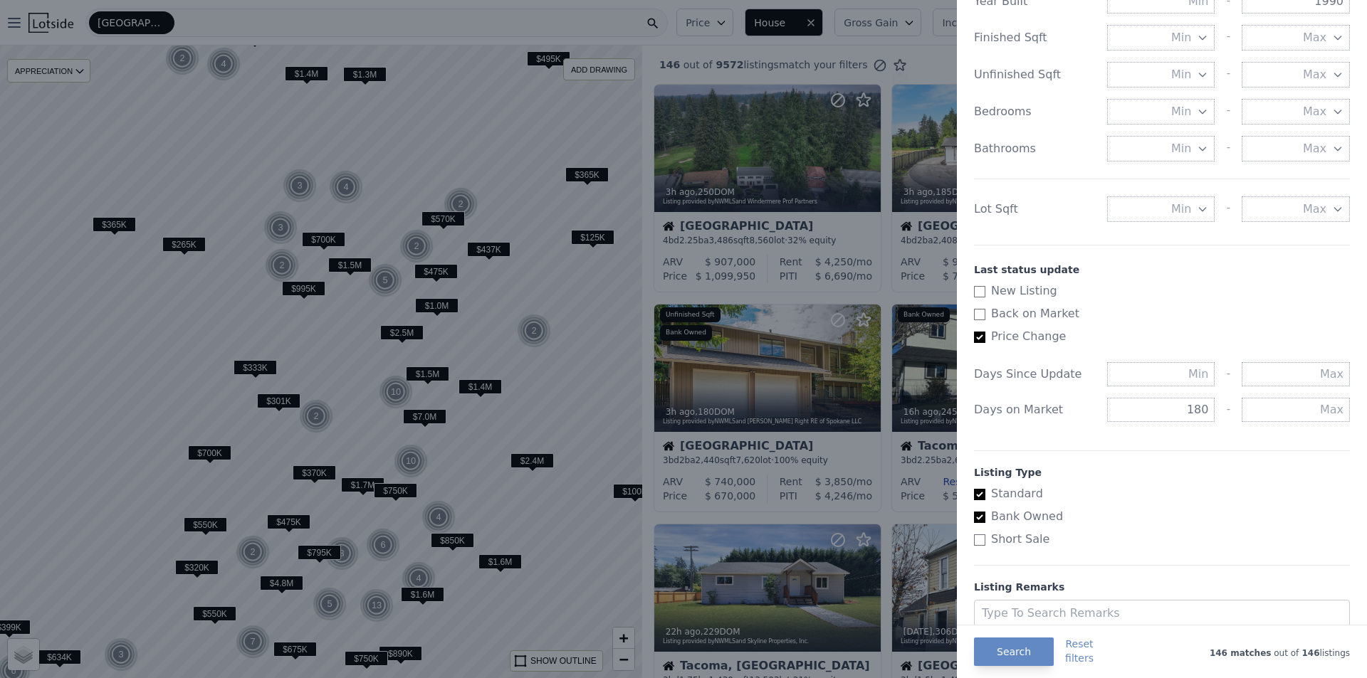
click at [1041, 344] on label "Price Change" at bounding box center [1156, 336] width 364 height 17
click at [985, 343] on input "Price Change" at bounding box center [979, 337] width 11 height 11
checkbox input "false"
checkbox input "true"
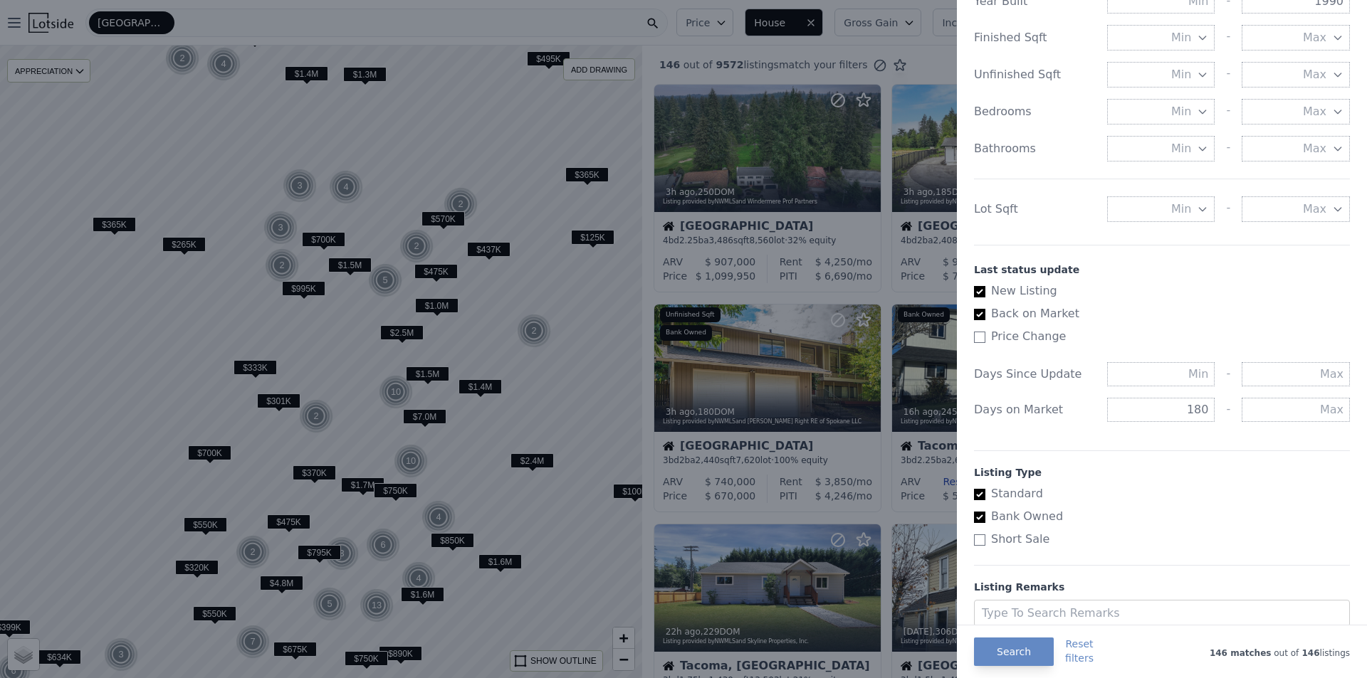
checkbox input "true"
click at [981, 289] on input "New Listing" at bounding box center [979, 291] width 11 height 11
checkbox input "false"
drag, startPoint x: 979, startPoint y: 315, endPoint x: 983, endPoint y: 342, distance: 26.7
click at [979, 315] on input "Back on Market" at bounding box center [979, 314] width 11 height 11
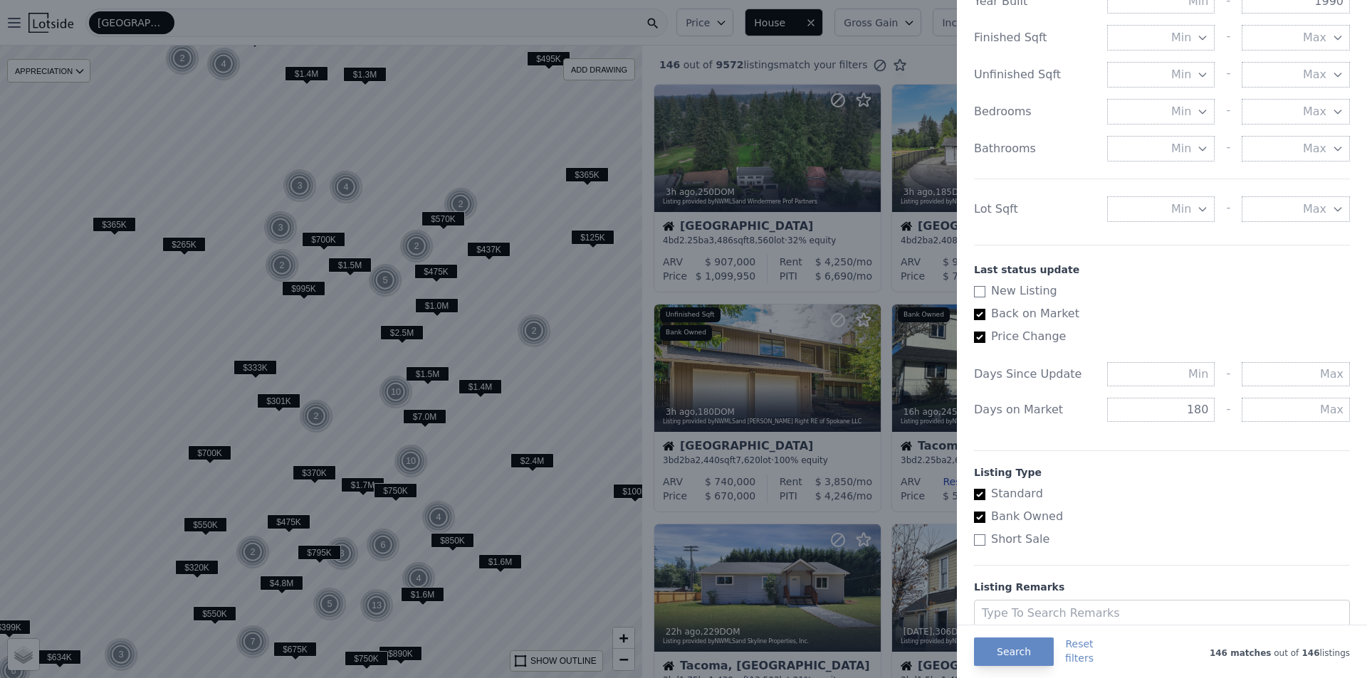
checkbox input "false"
click at [983, 342] on input "Price Change" at bounding box center [979, 337] width 11 height 11
checkbox input "false"
checkbox input "true"
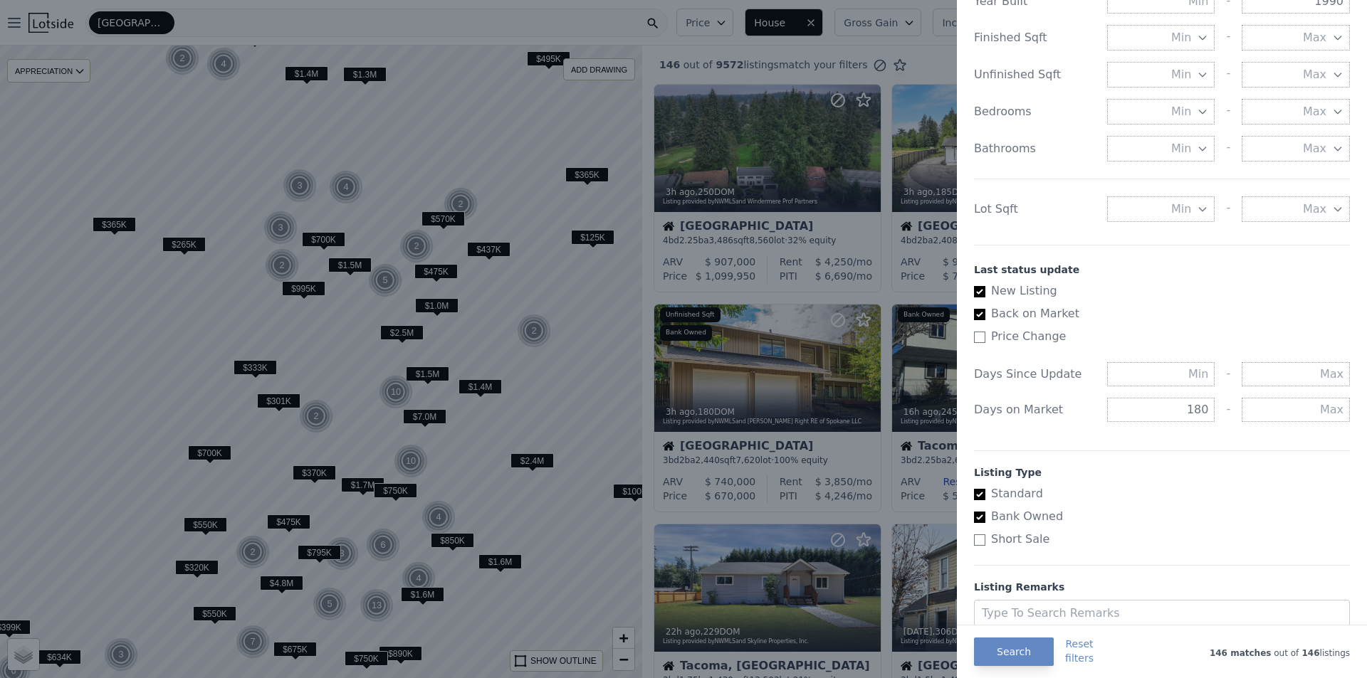
checkbox input "true"
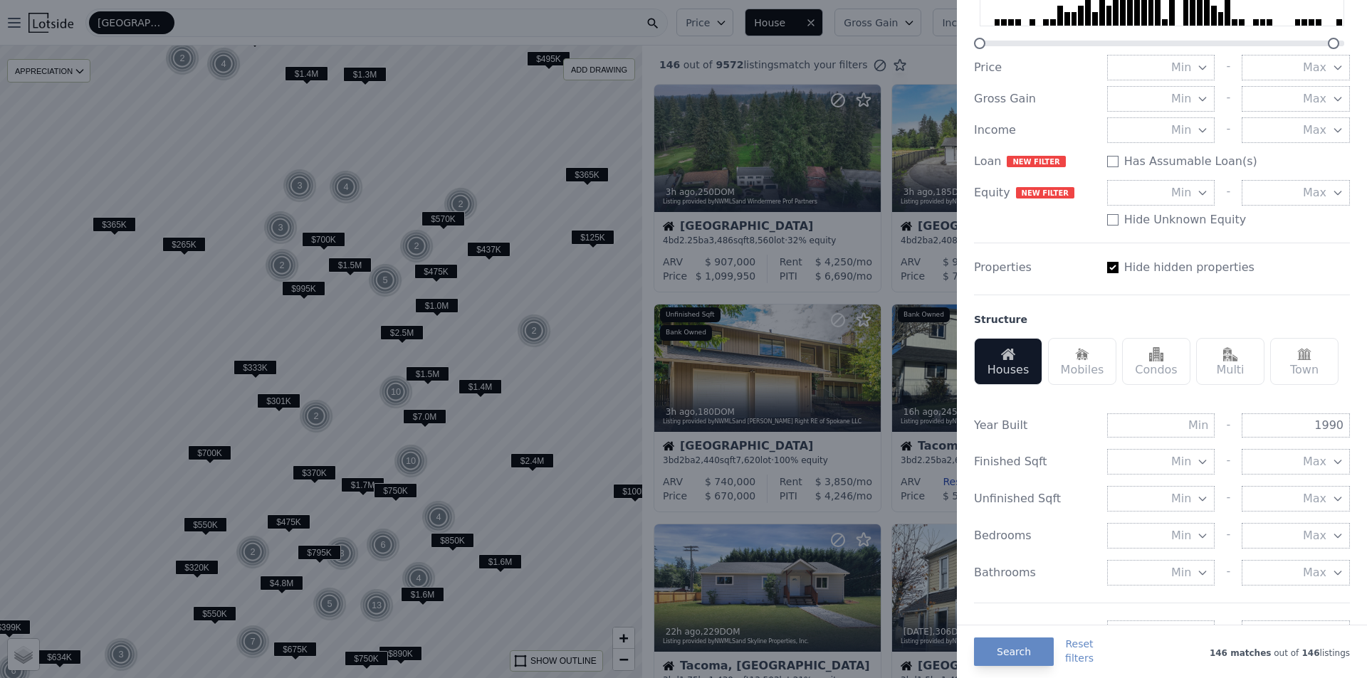
scroll to position [214, 0]
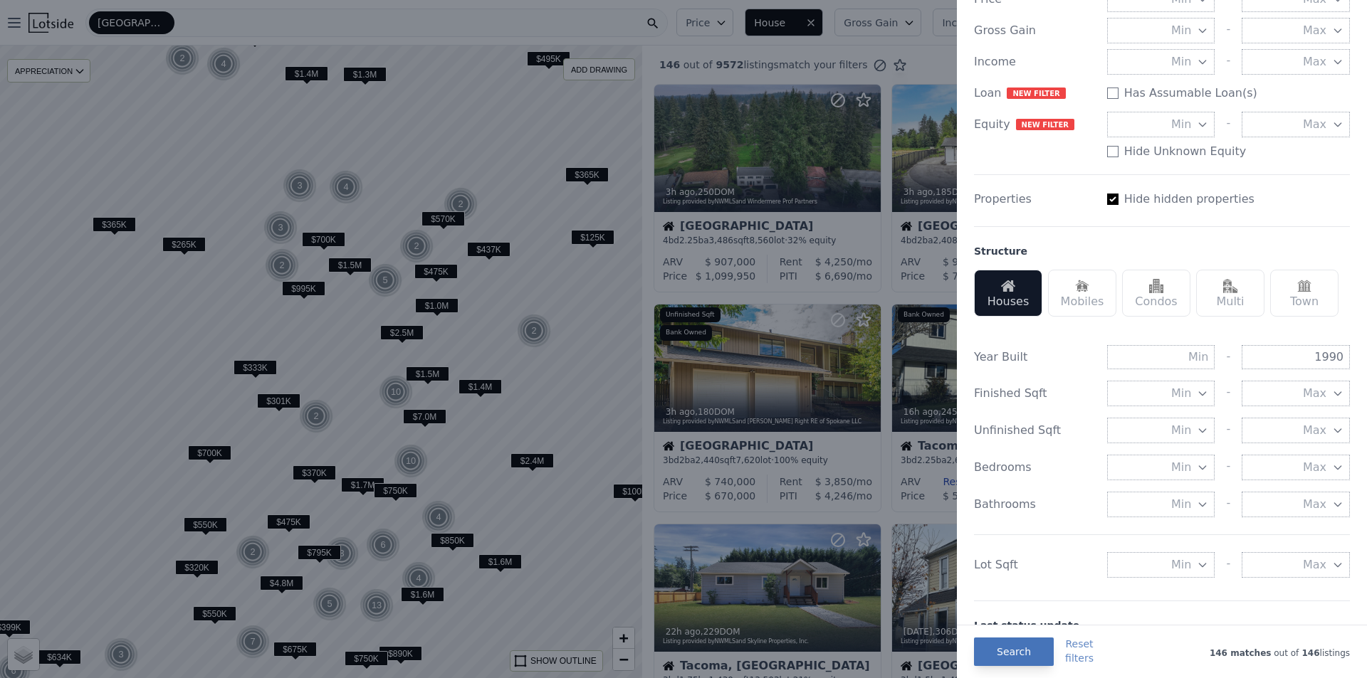
click at [1016, 650] on button "Search" at bounding box center [1014, 652] width 80 height 28
